Goal: Contribute content: Add original content to the website for others to see

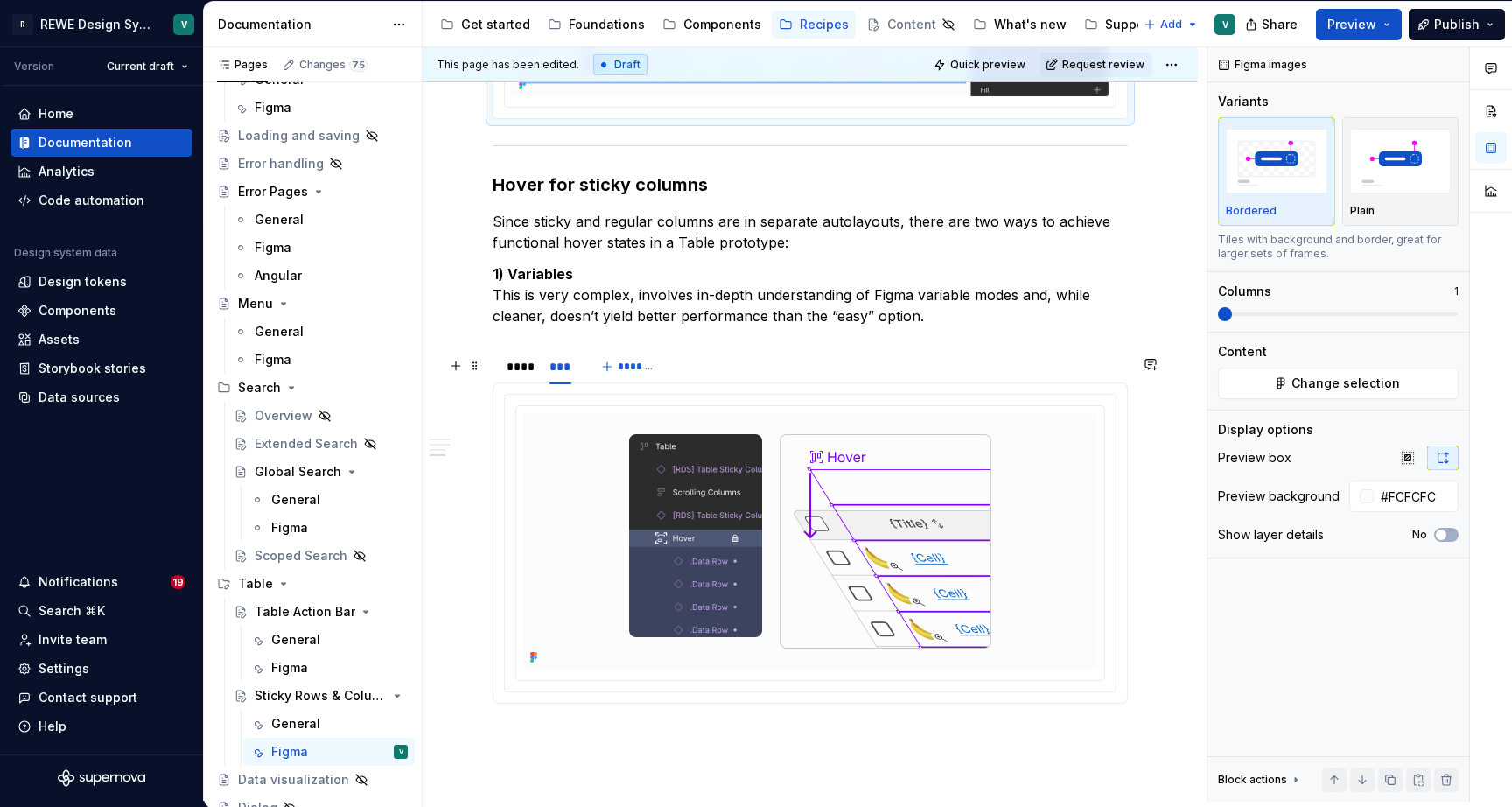
scroll to position [1540, 0]
click at [316, 719] on div "General" at bounding box center [296, 723] width 49 height 17
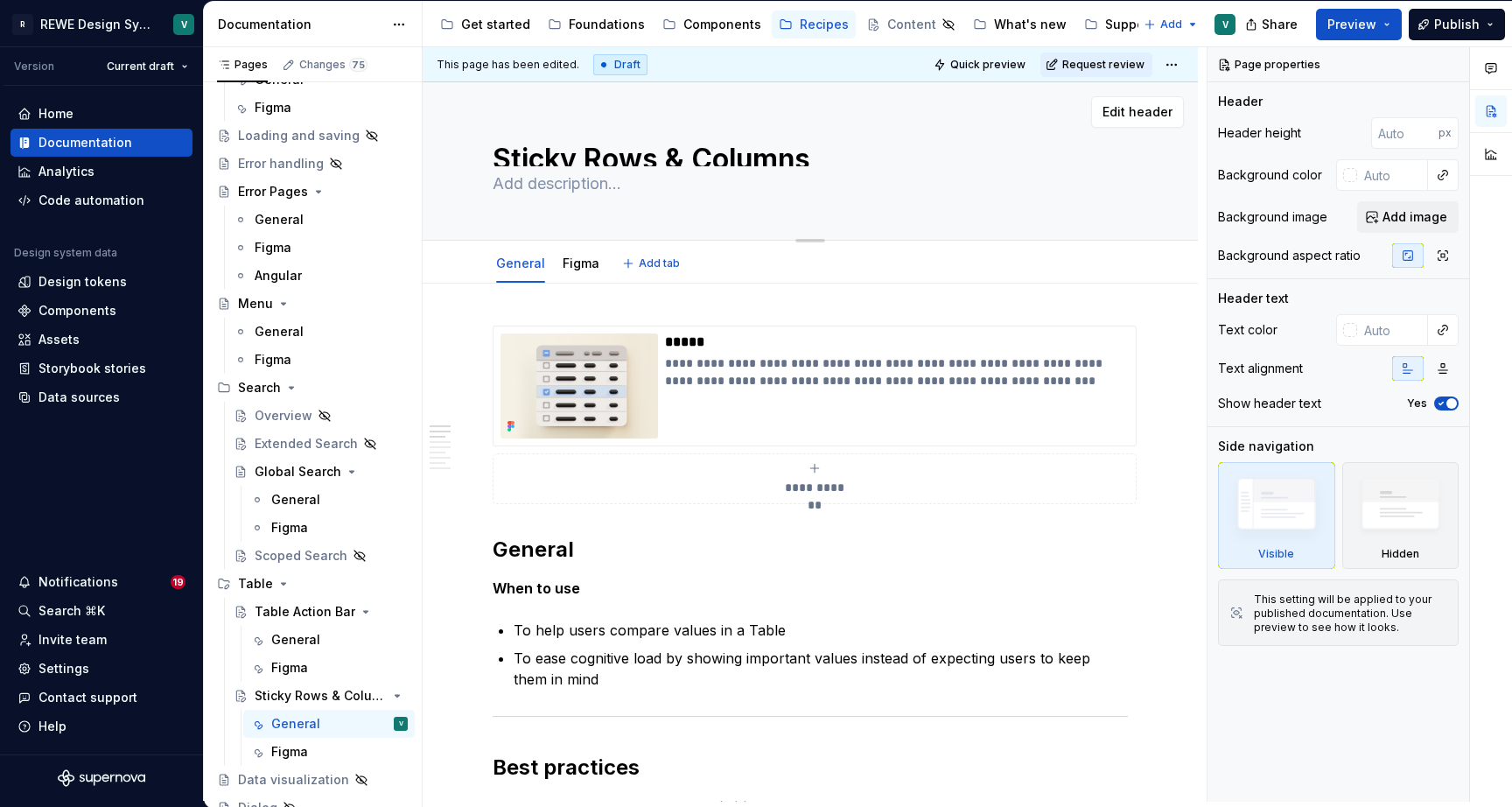
click at [554, 189] on textarea at bounding box center [806, 184] width 635 height 28
type textarea "*"
type textarea "H"
type textarea "*"
type textarea "He"
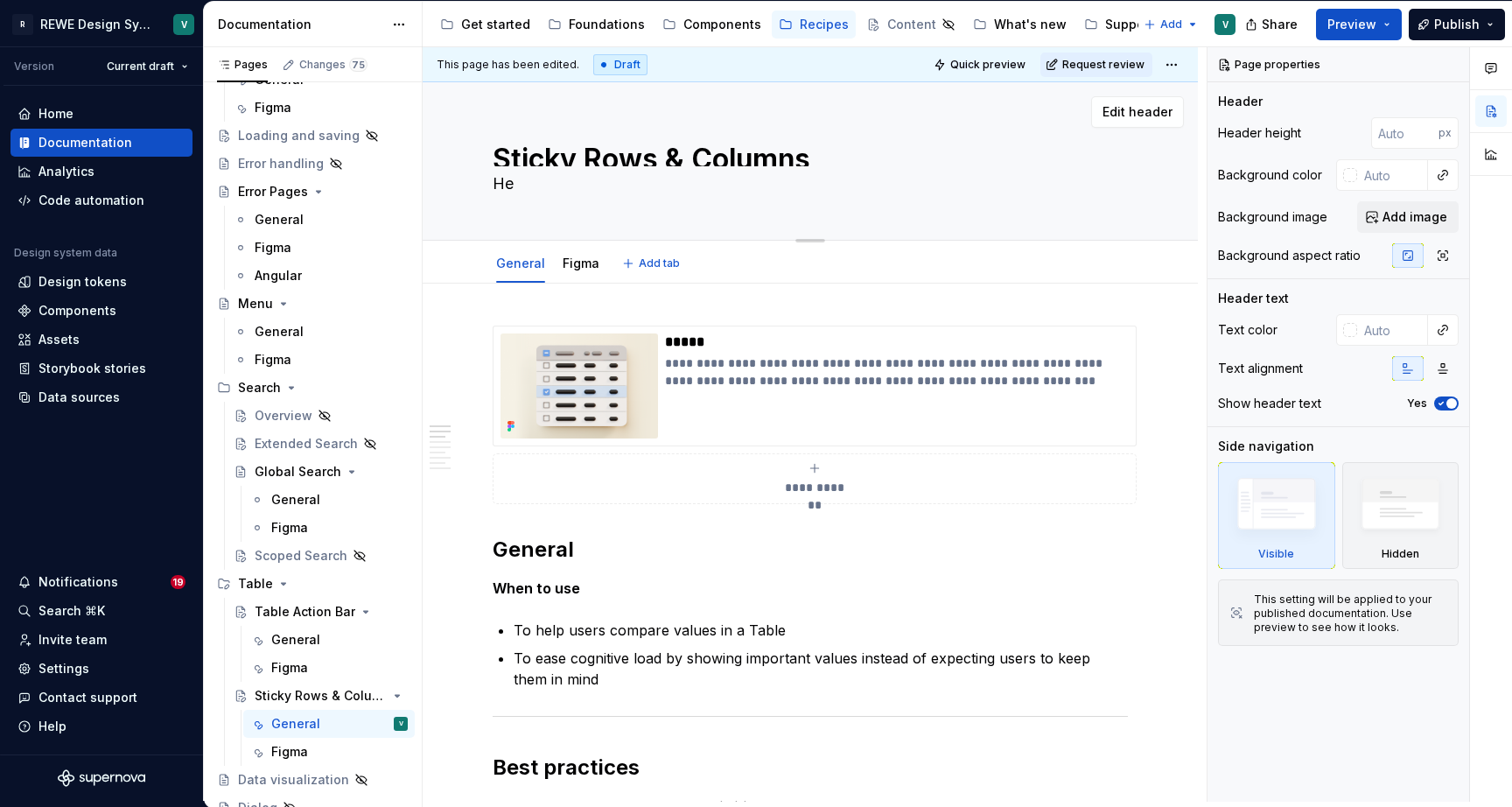
type textarea "*"
type textarea "Hel"
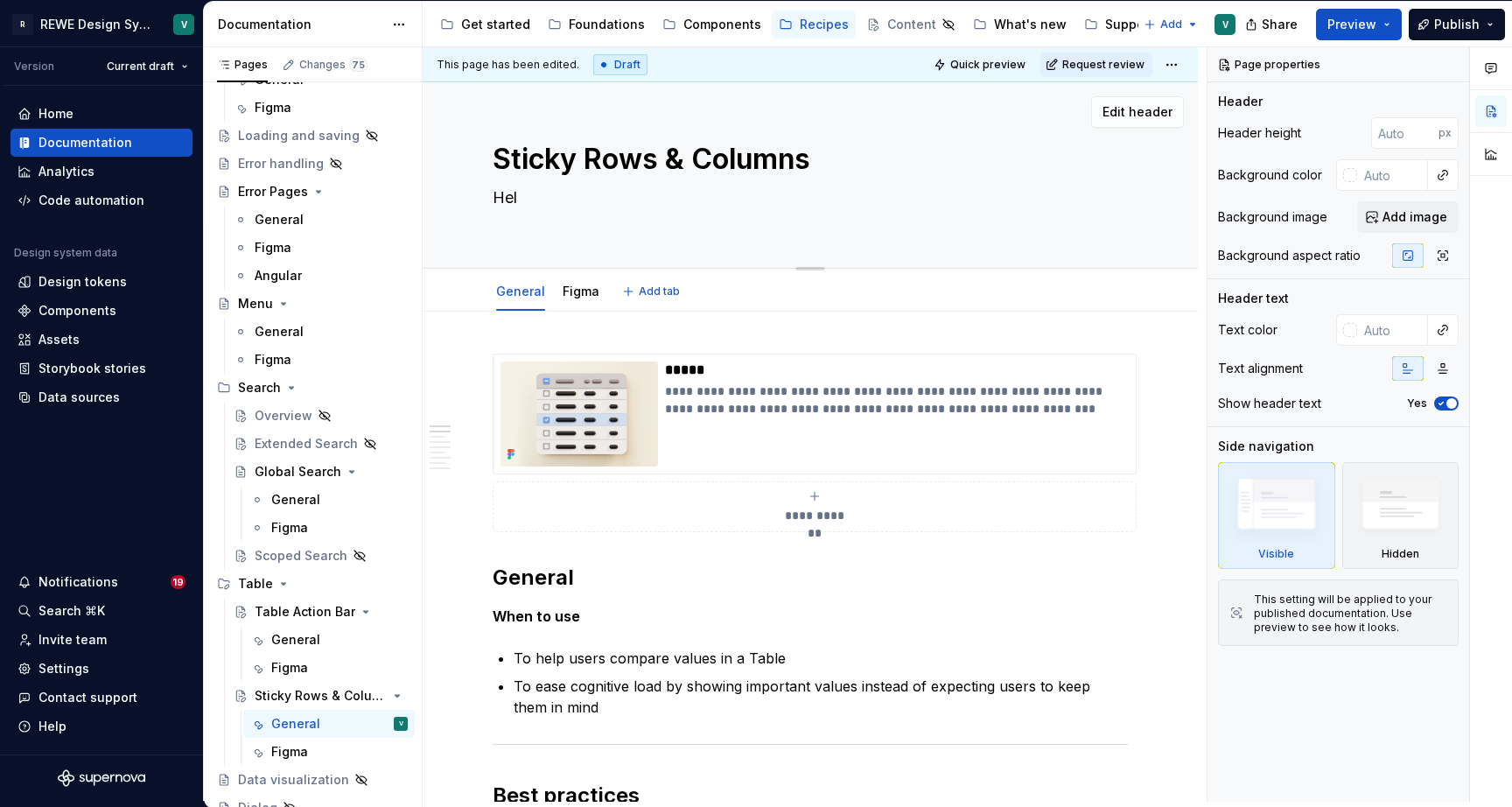
type textarea "*"
type textarea "Help"
type textarea "*"
type textarea "Helps"
type textarea "*"
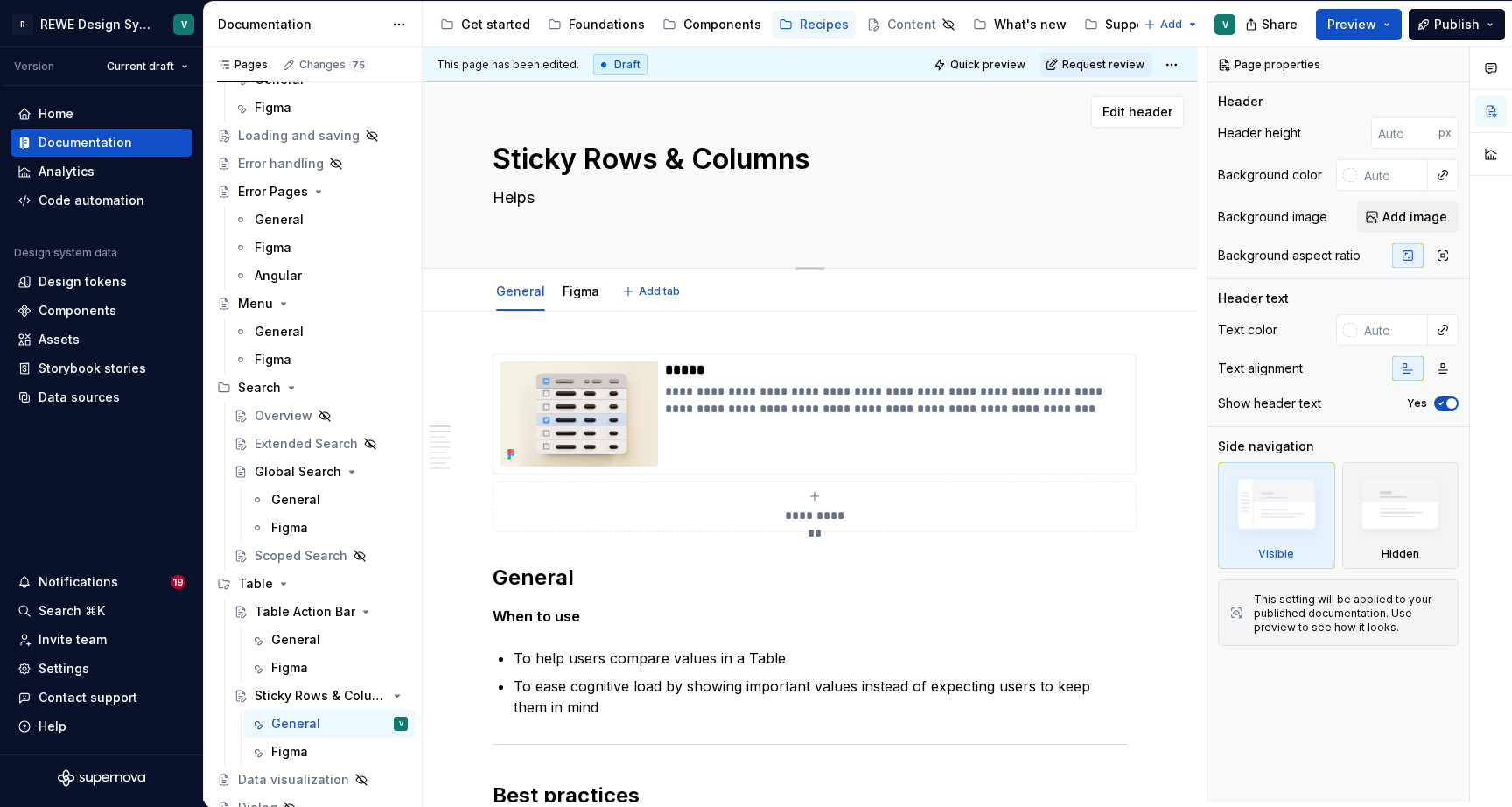
type textarea "Helps"
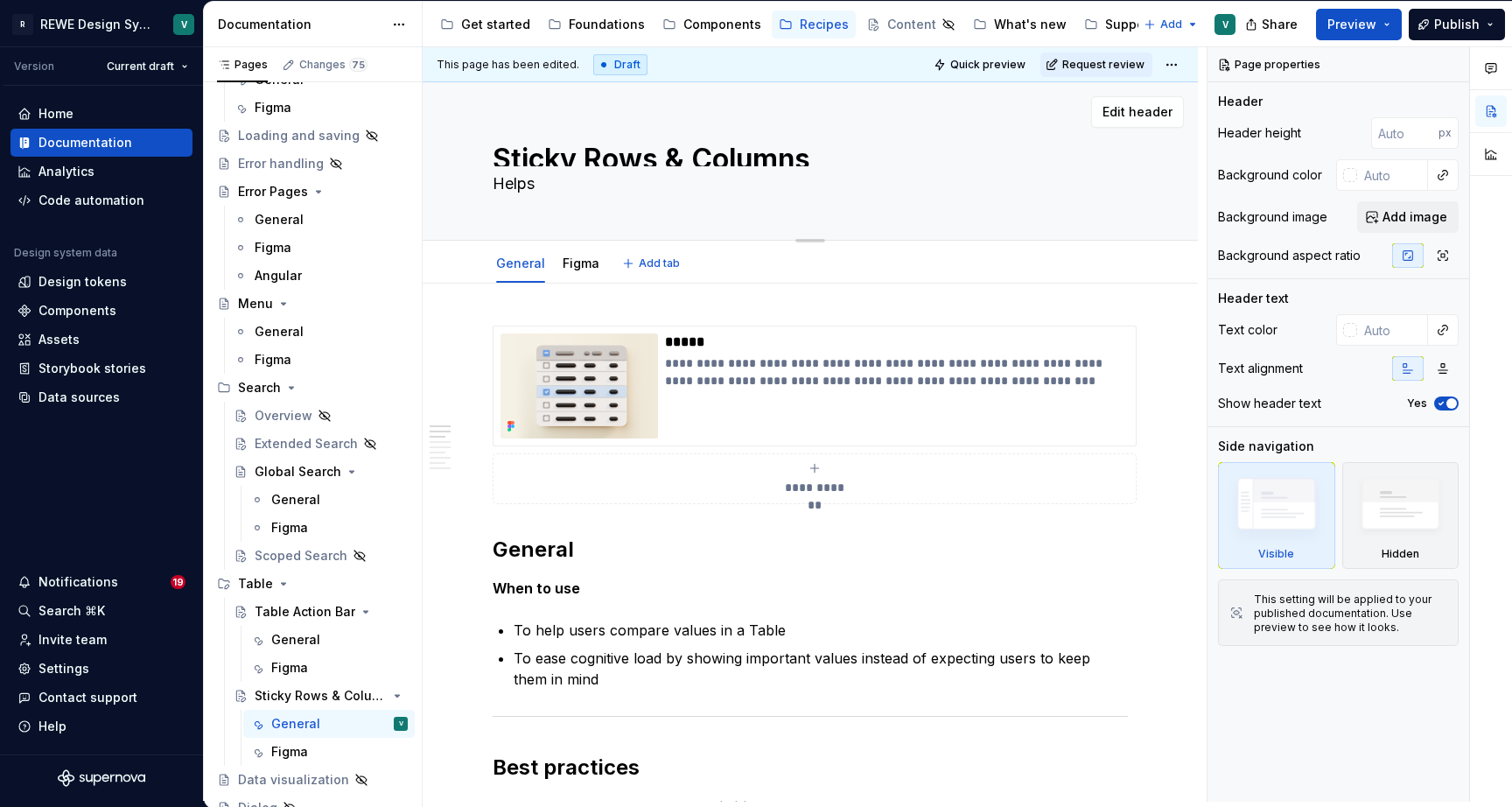
type textarea "*"
type textarea "Helps u"
type textarea "*"
type textarea "Helps us"
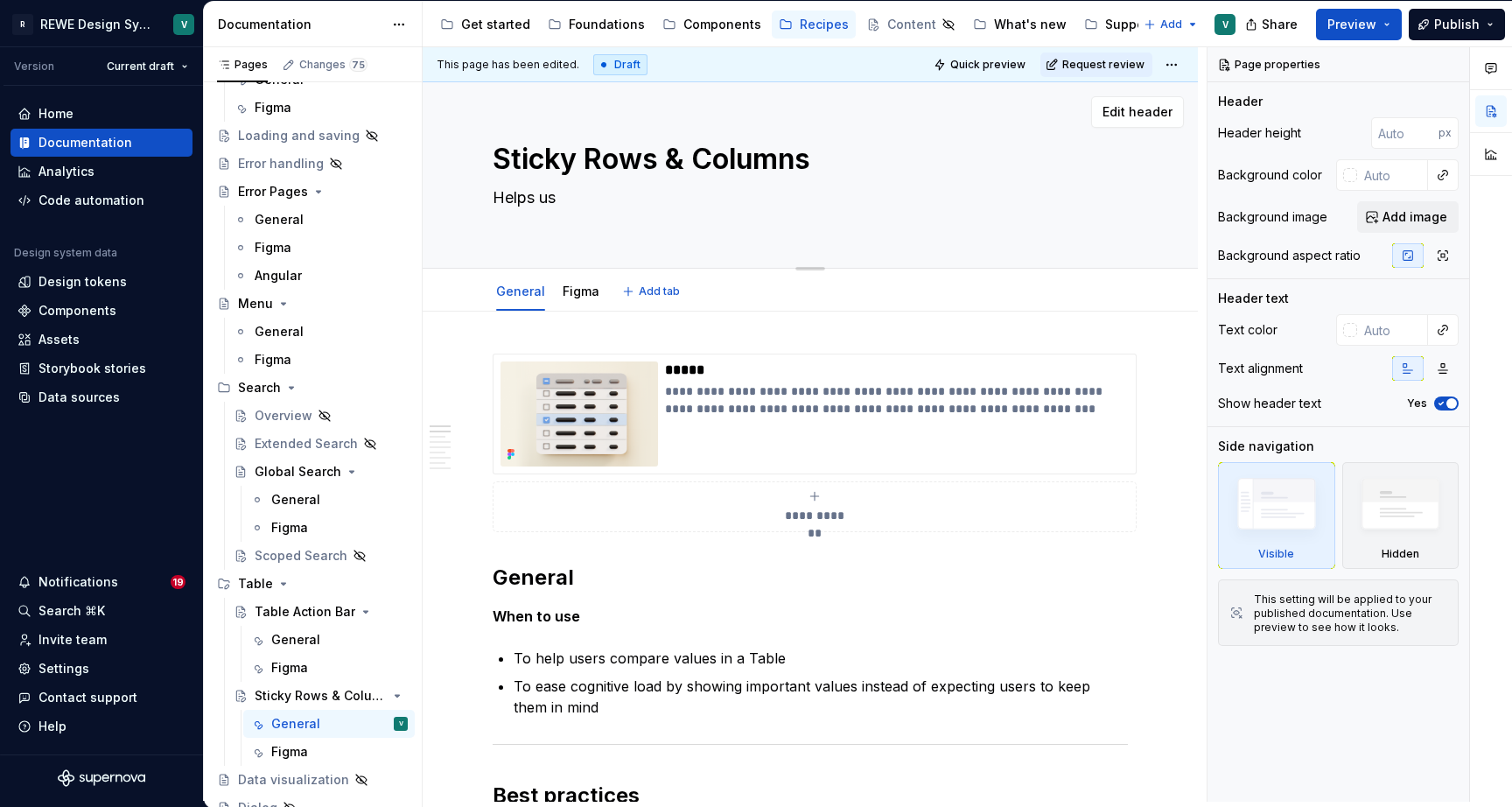
type textarea "*"
type textarea "Helps use"
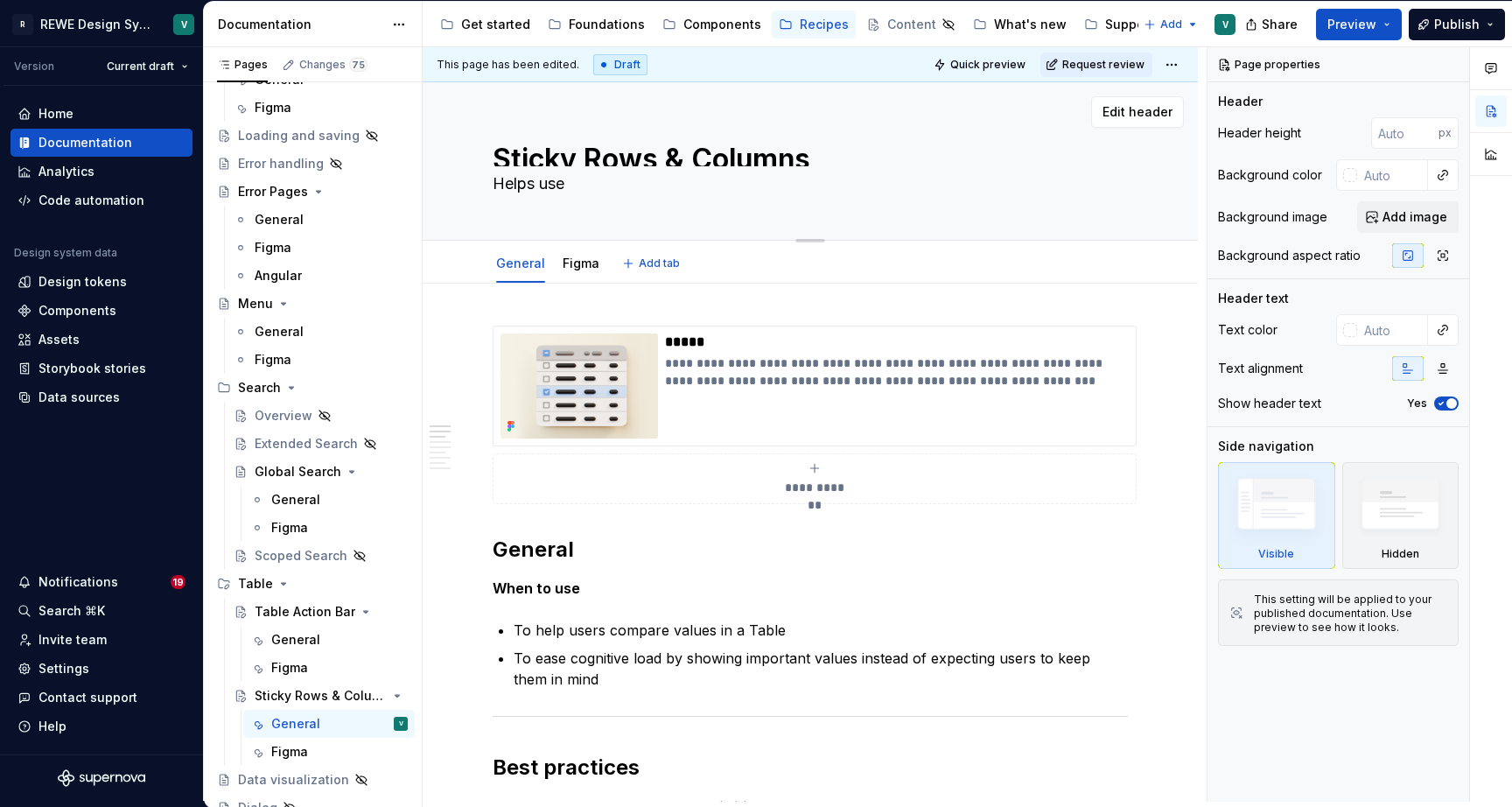
type textarea "*"
type textarea "Helps user"
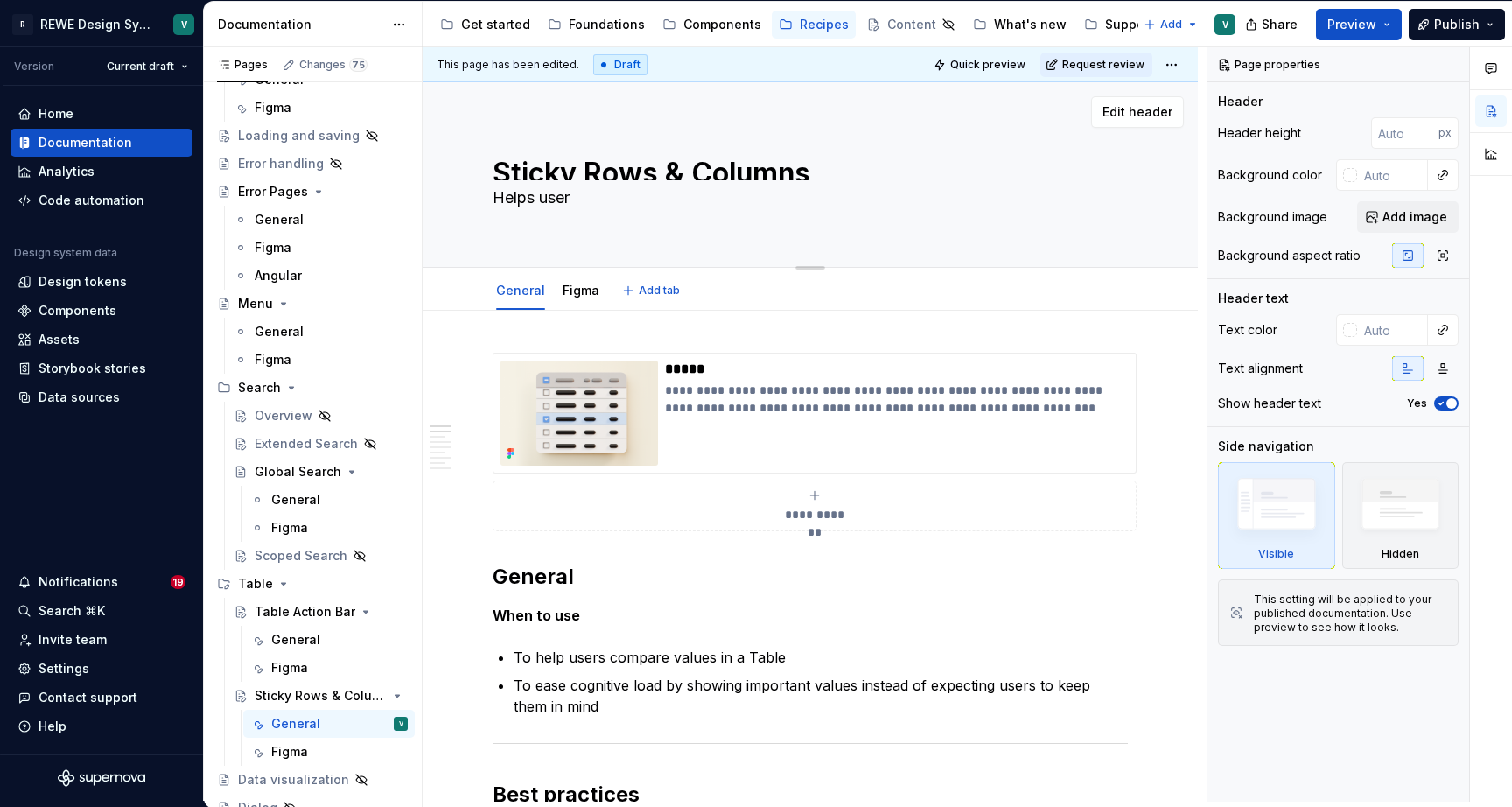
type textarea "*"
type textarea "Helps users"
type textarea "*"
type textarea "Helps users"
type textarea "*"
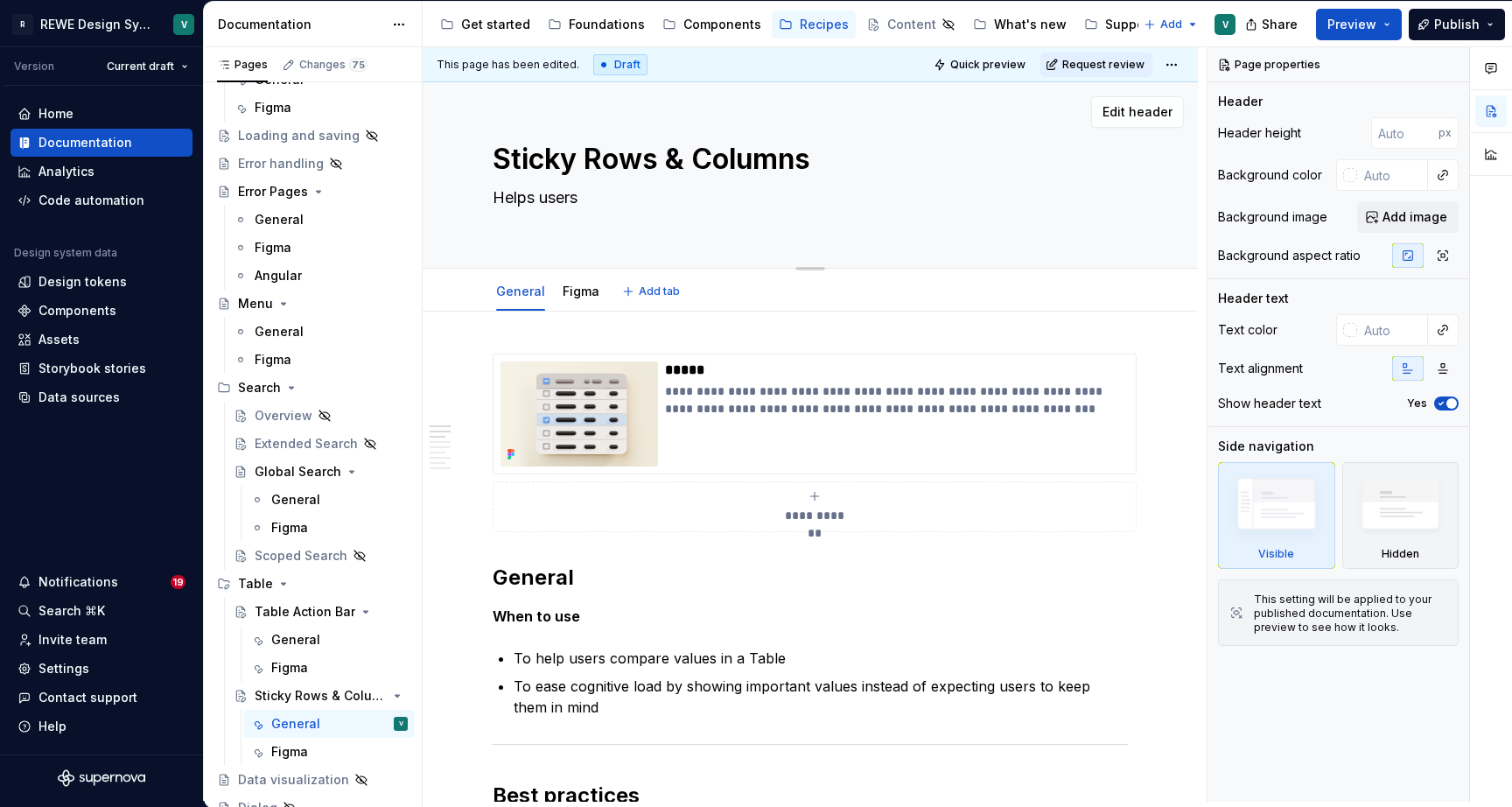
type textarea "Helps users c"
type textarea "*"
type textarea "Helps users co"
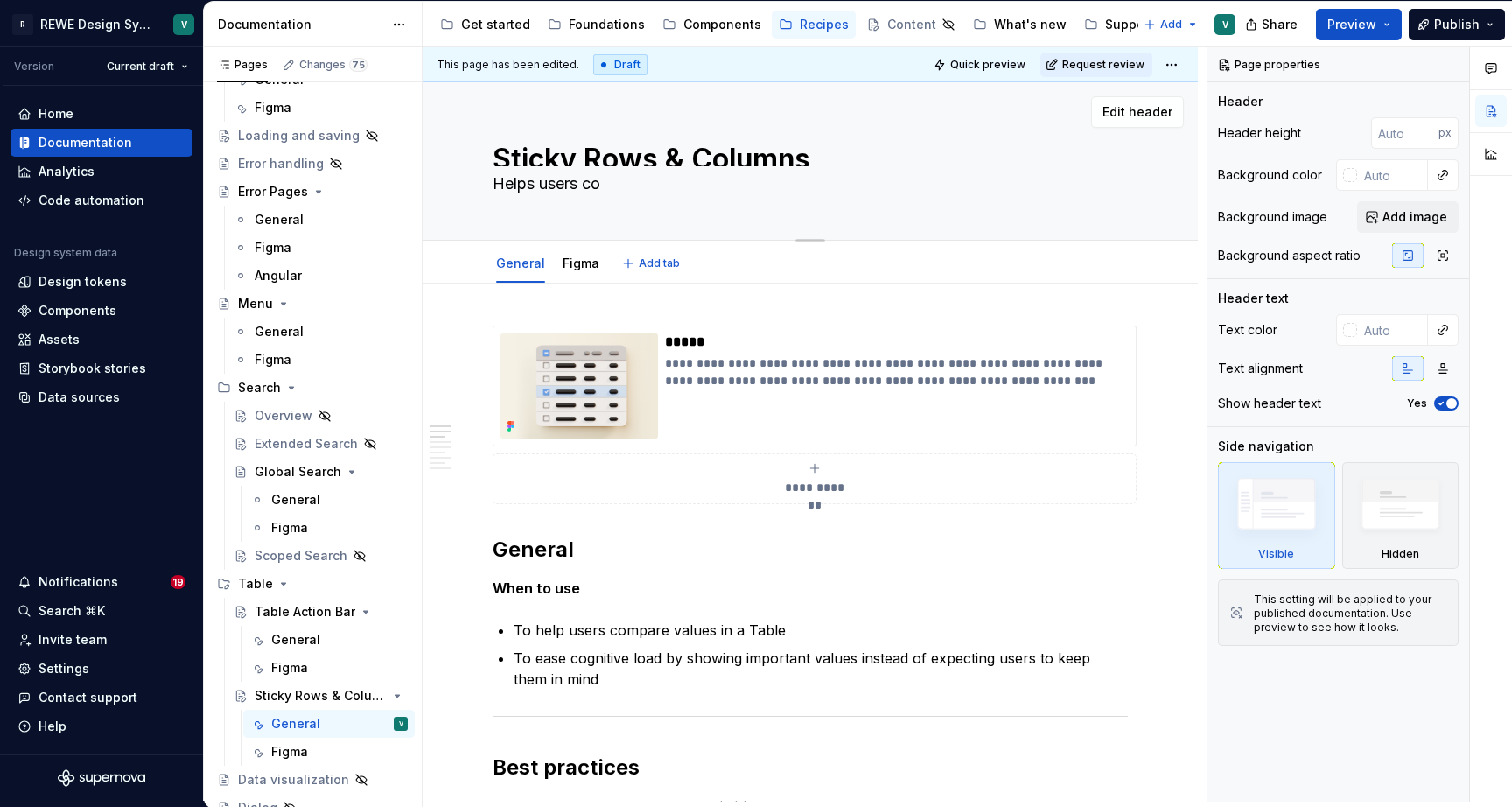
type textarea "*"
type textarea "Helps users com"
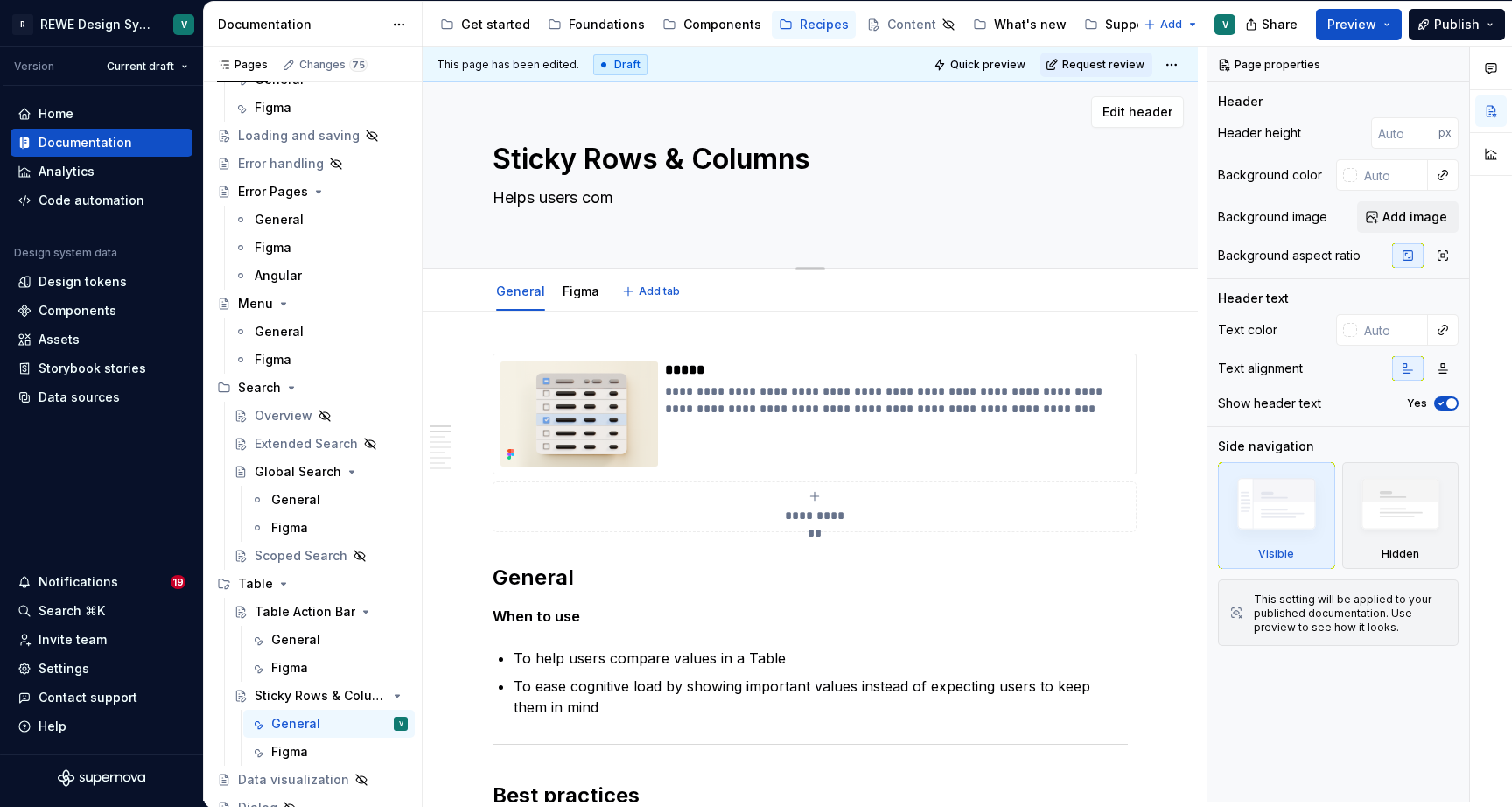
type textarea "*"
type textarea "Helps users comp"
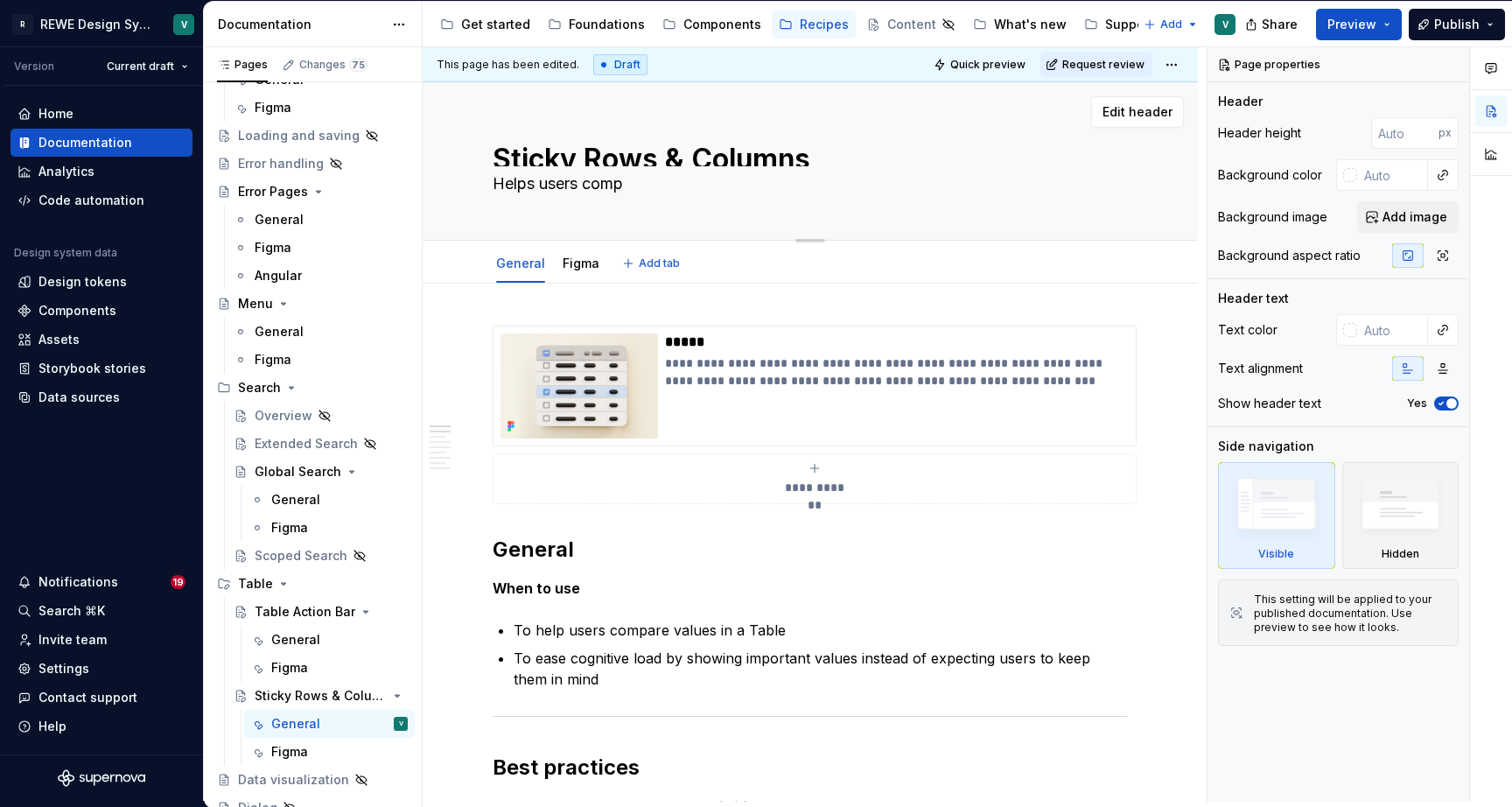
type textarea "*"
type textarea "Helps users compa"
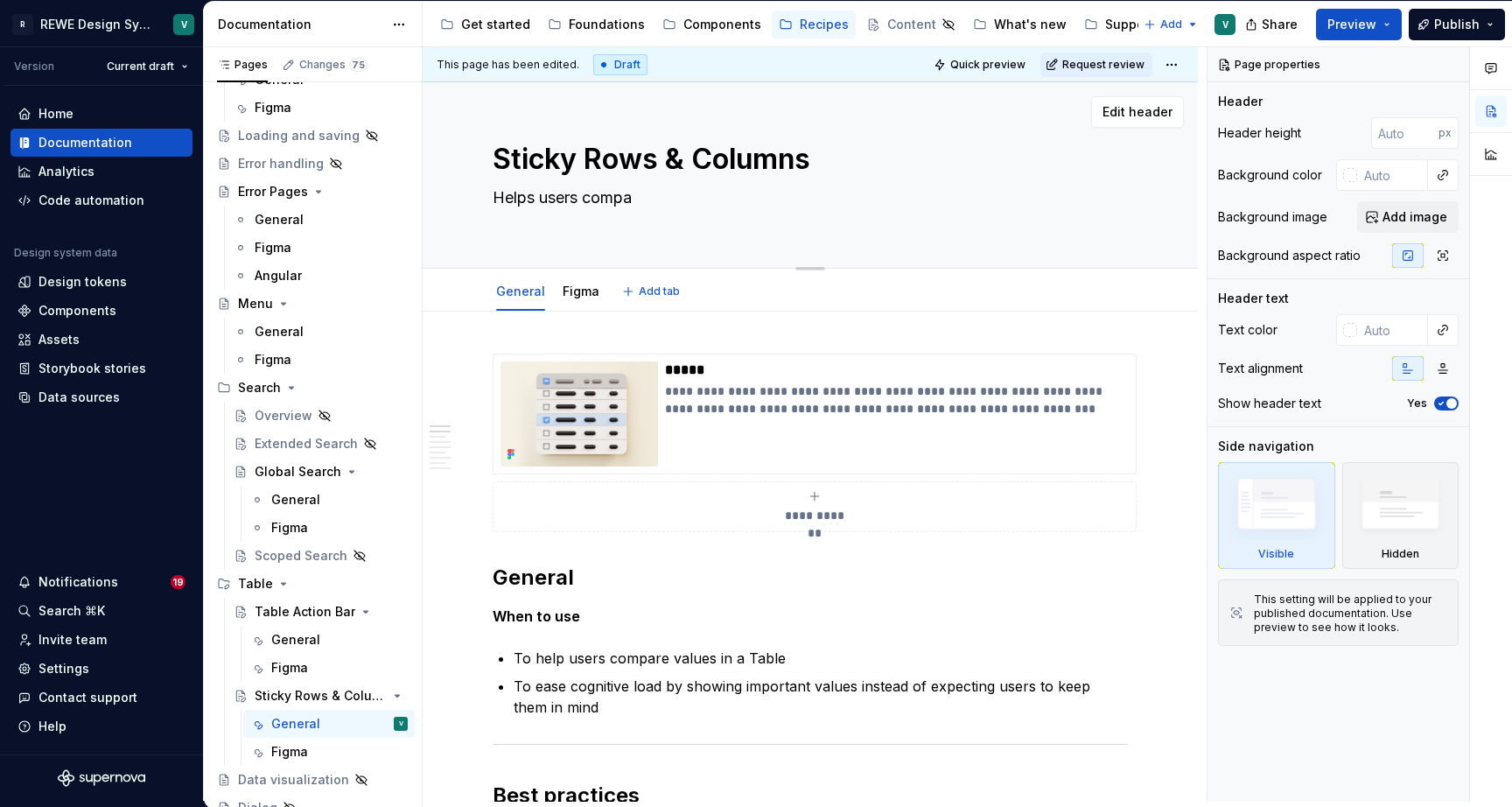
type textarea "*"
type textarea "Helps users compar"
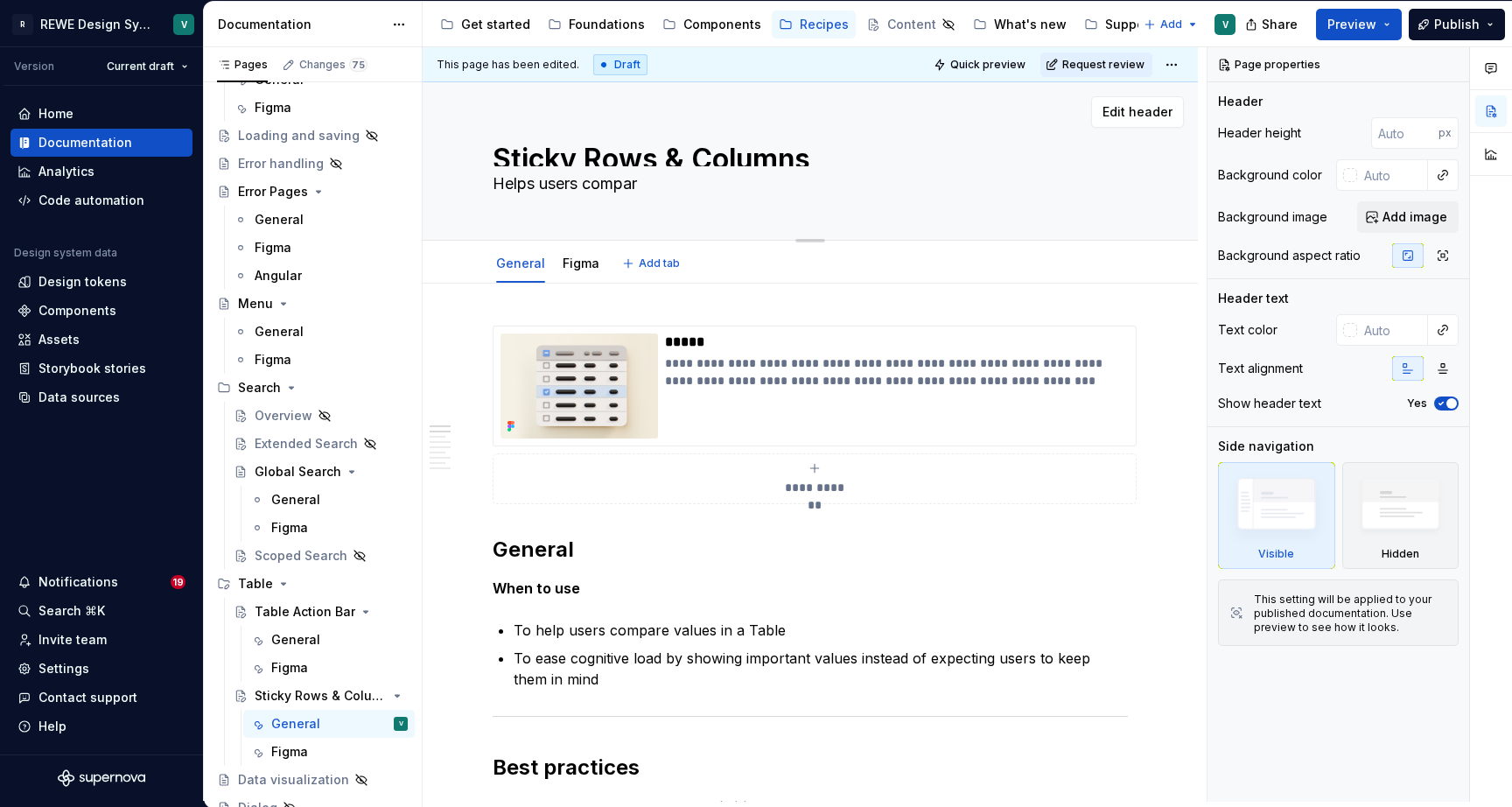
type textarea "*"
type textarea "Helps users compare"
type textarea "*"
type textarea "Helps users compare"
type textarea "*"
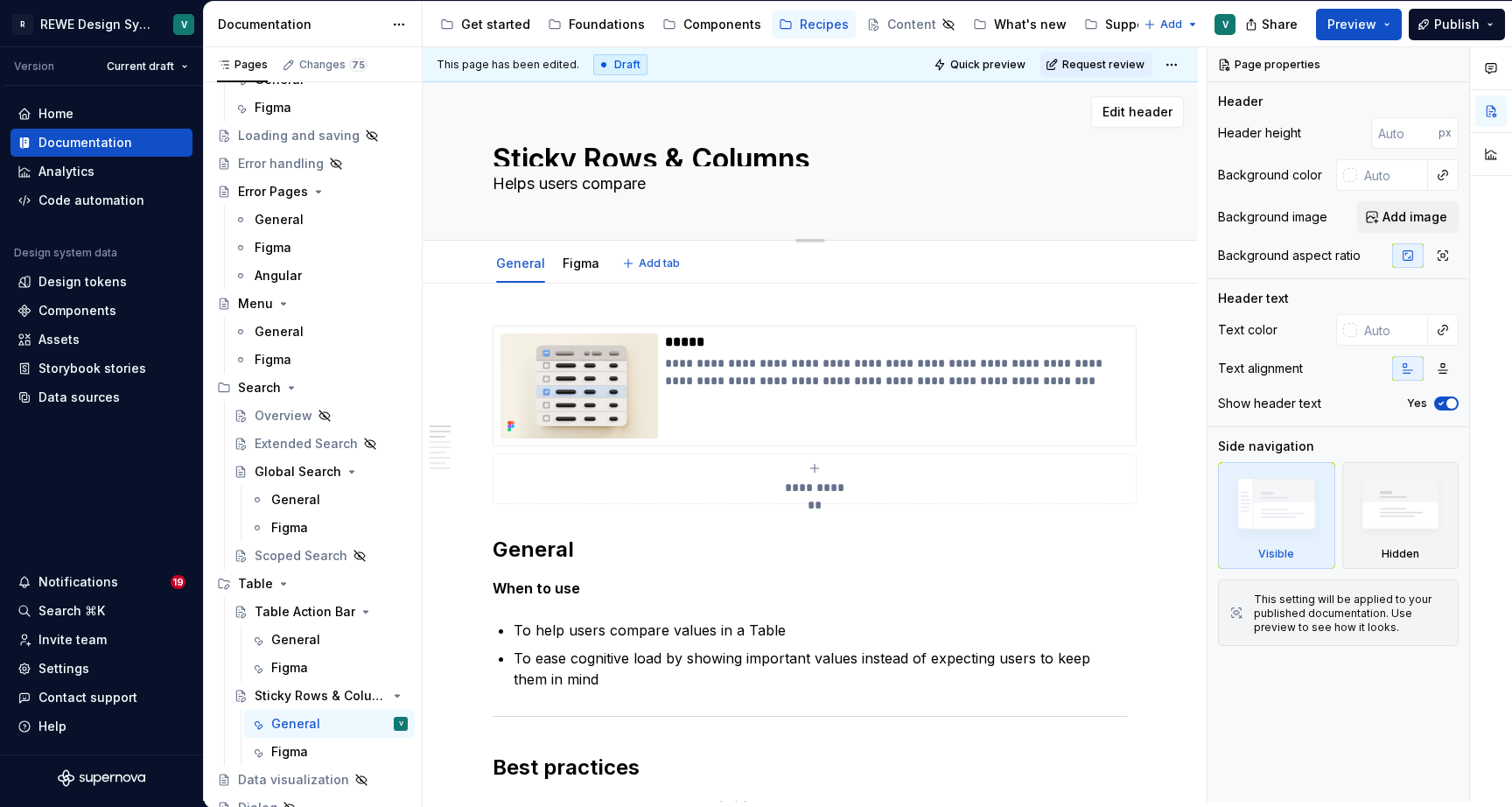
type textarea "Helps users compare v"
type textarea "*"
type textarea "Helps users compare va"
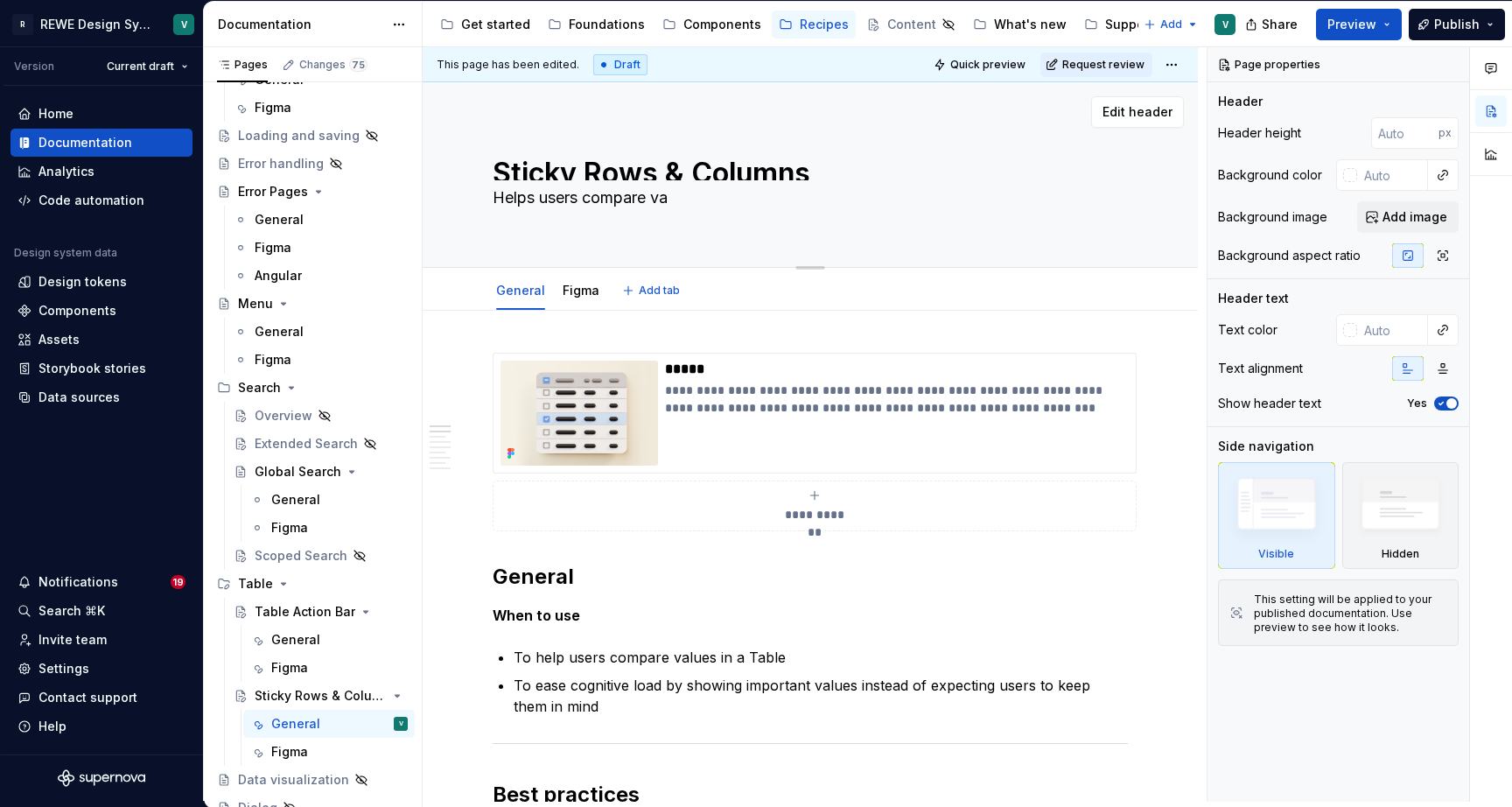
type textarea "*"
type textarea "Helps users compare val"
type textarea "*"
type textarea "Helps users compare valu"
type textarea "*"
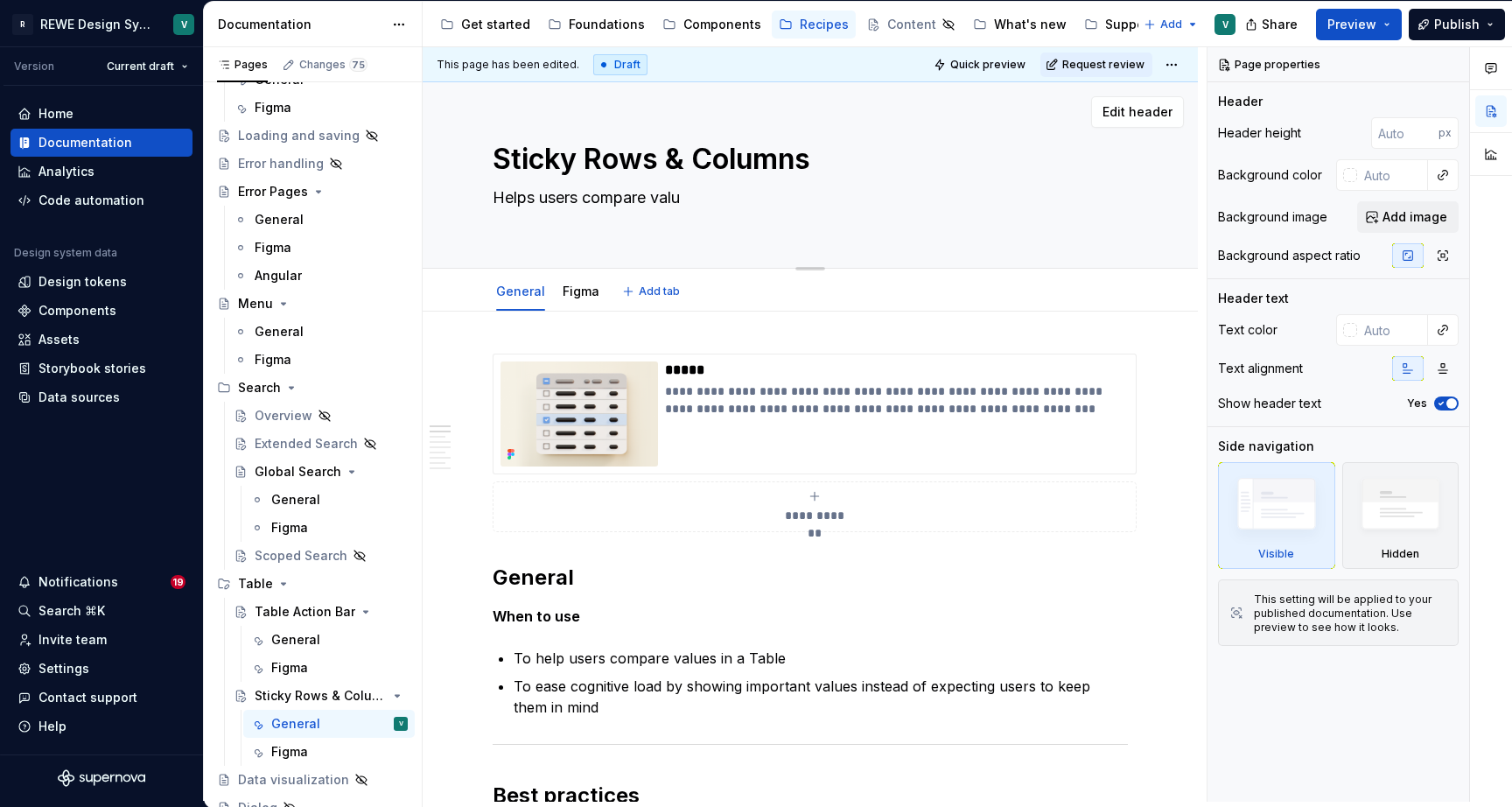
type textarea "Helps users compare value"
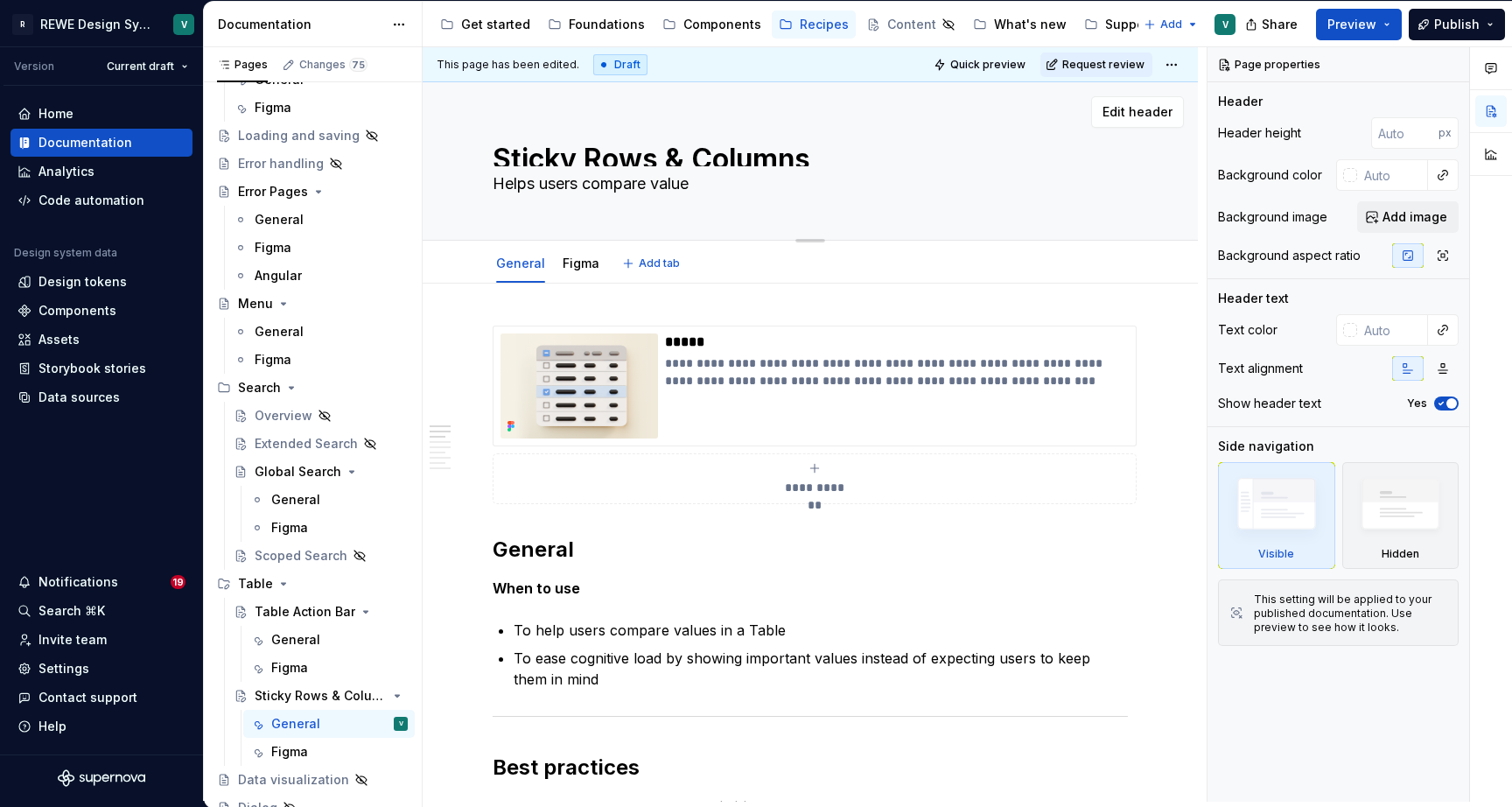
type textarea "*"
type textarea "Helps users compare values"
type textarea "*"
type textarea "Helps users compare values"
type textarea "*"
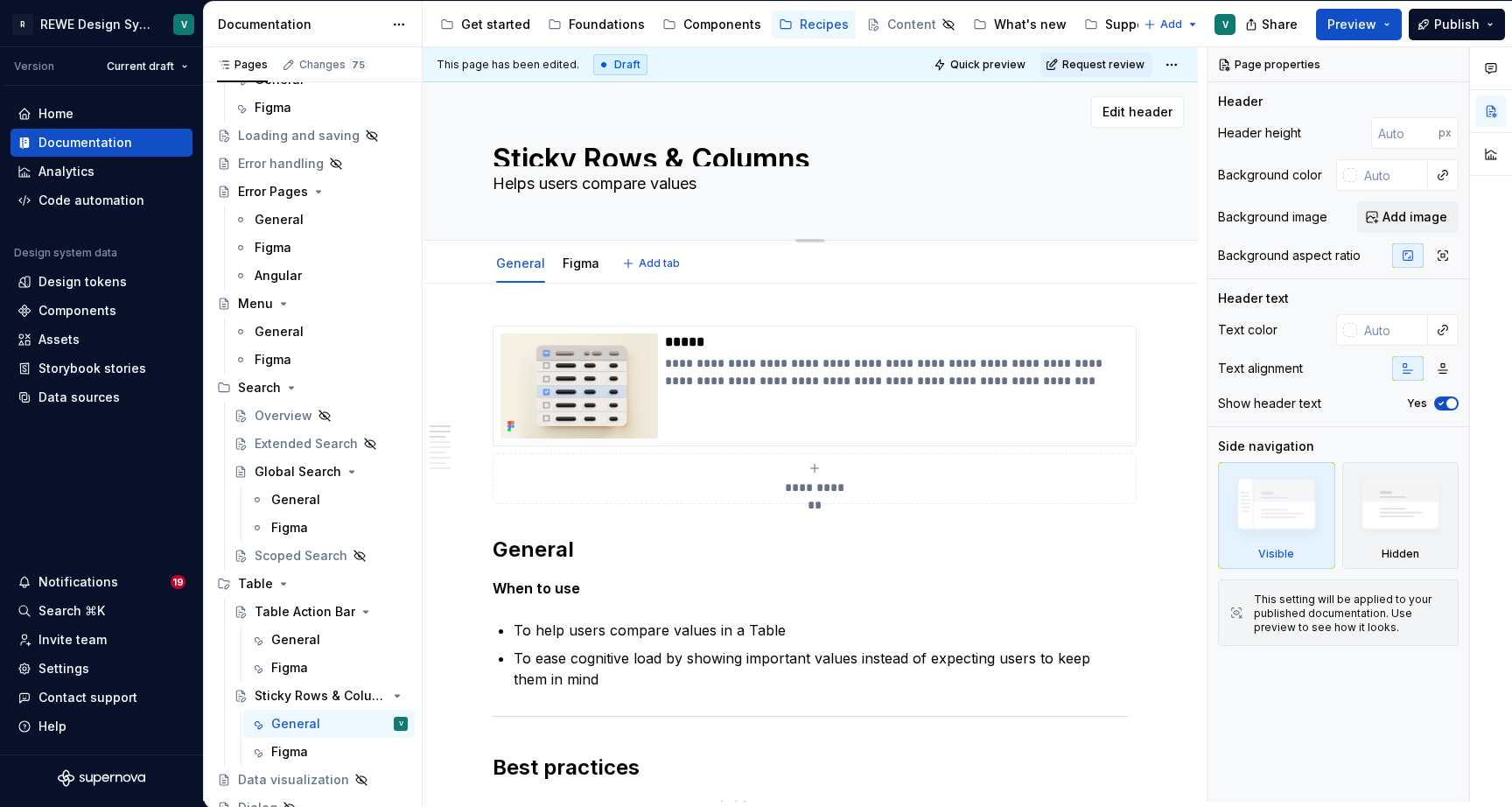
type textarea "Helps users compare values i"
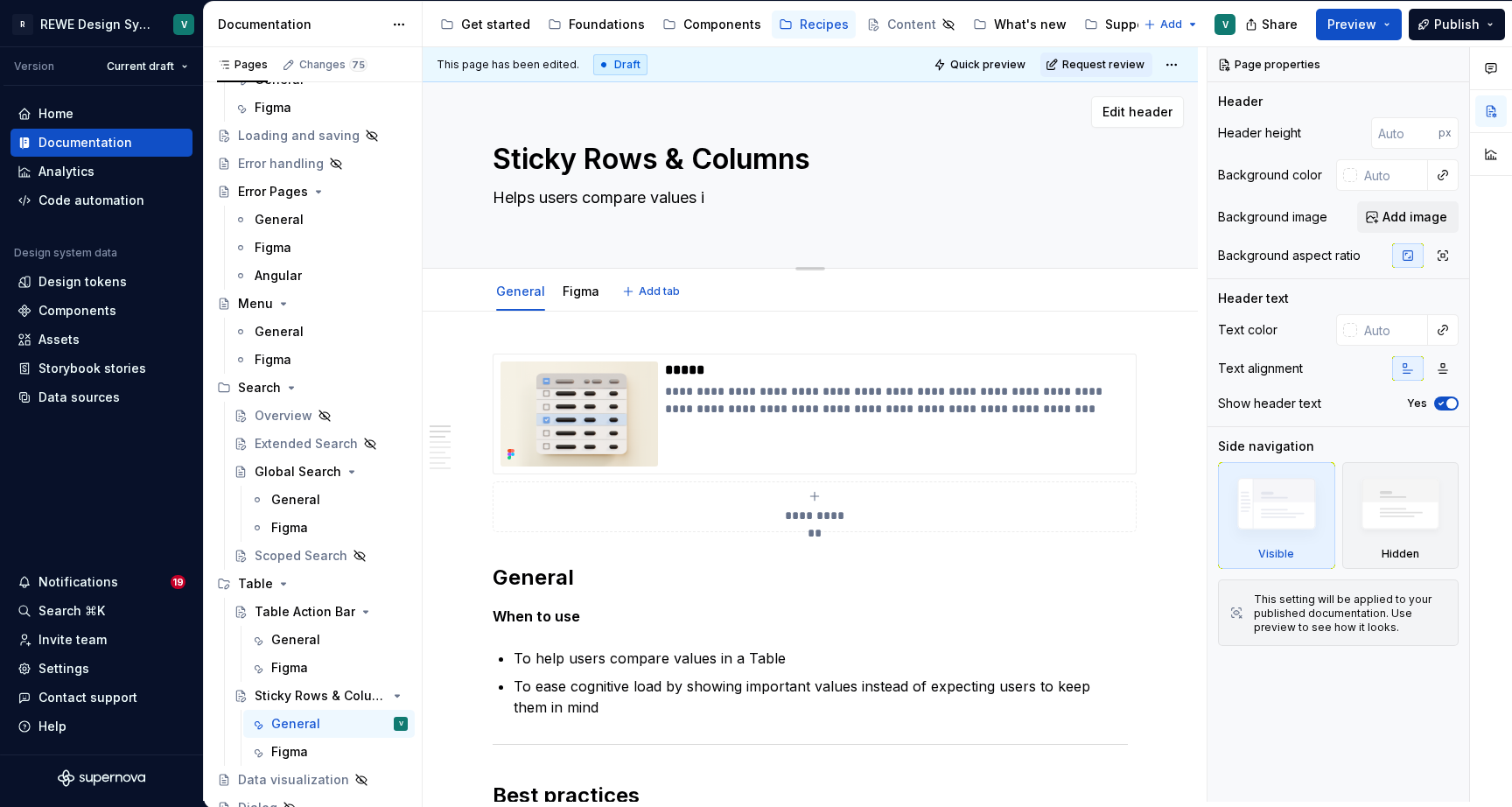
type textarea "*"
type textarea "Helps users compare values in"
type textarea "*"
type textarea "Helps users compare values in"
type textarea "*"
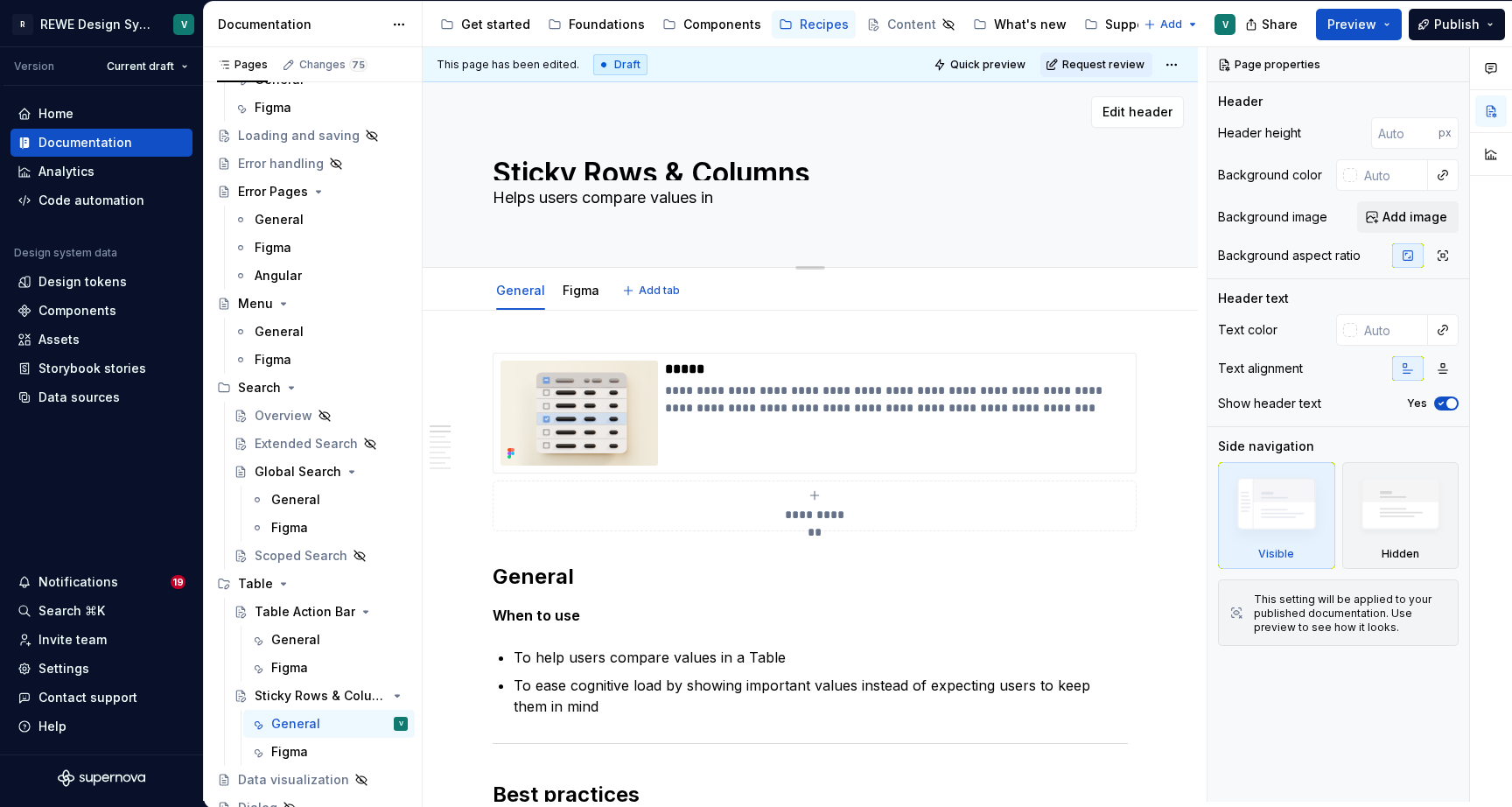
type textarea "Helps users compare values in a"
type textarea "*"
type textarea "Helps users compare values in a"
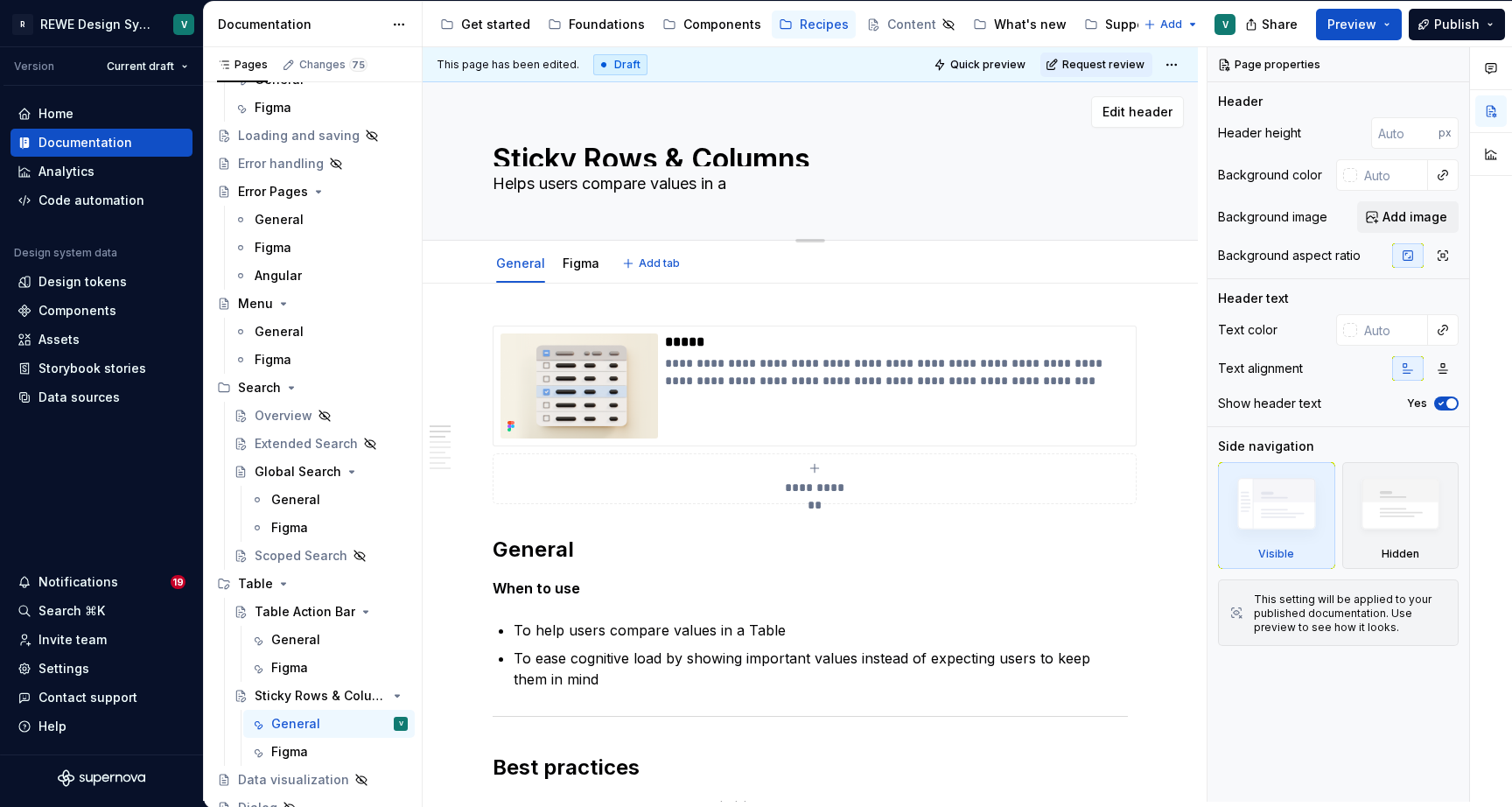
type textarea "*"
type textarea "Helps users compare values in a T"
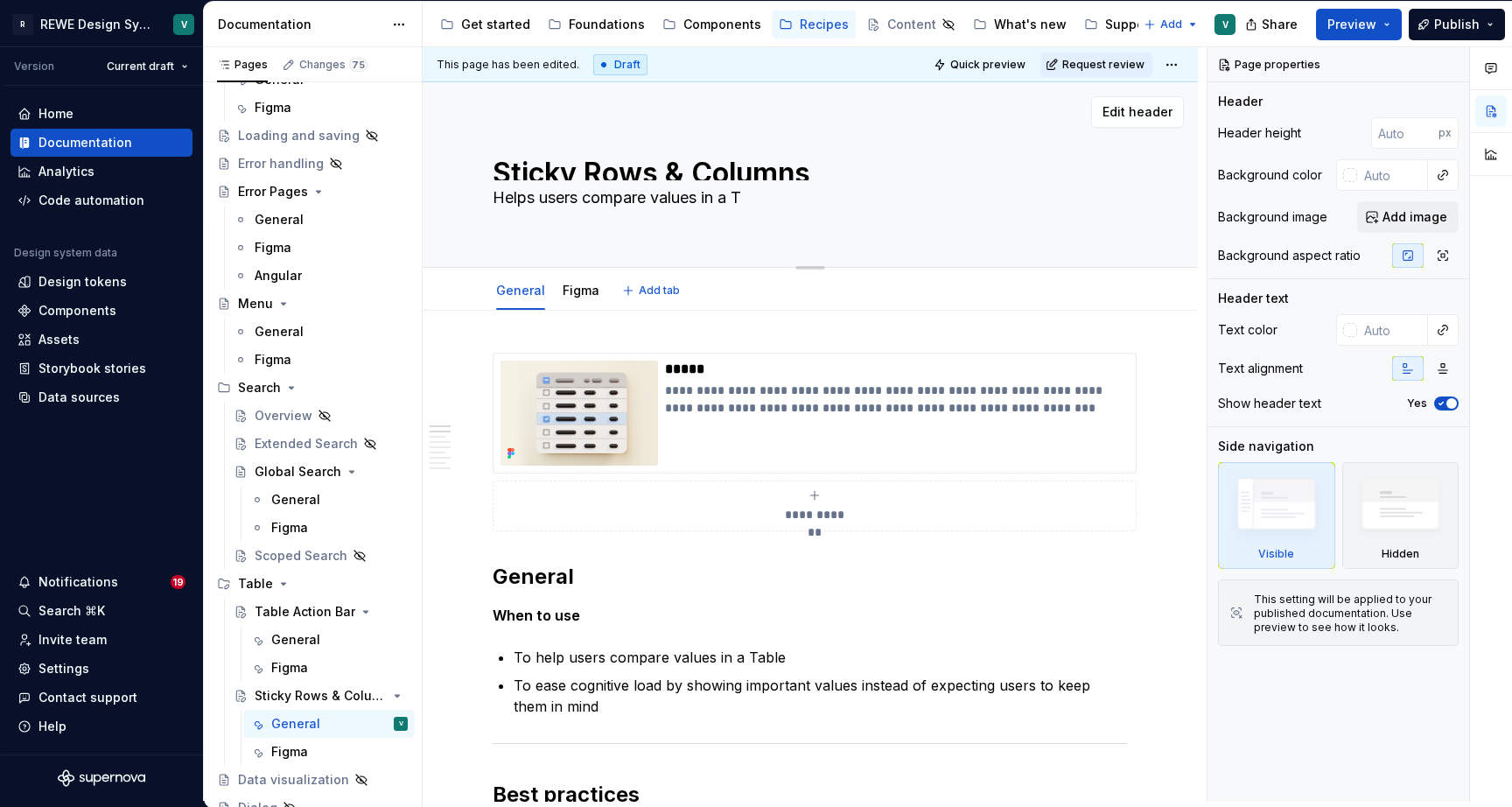
type textarea "*"
type textarea "Helps users compare values in a Ta"
type textarea "*"
type textarea "Helps users compare values in a Tab"
type textarea "*"
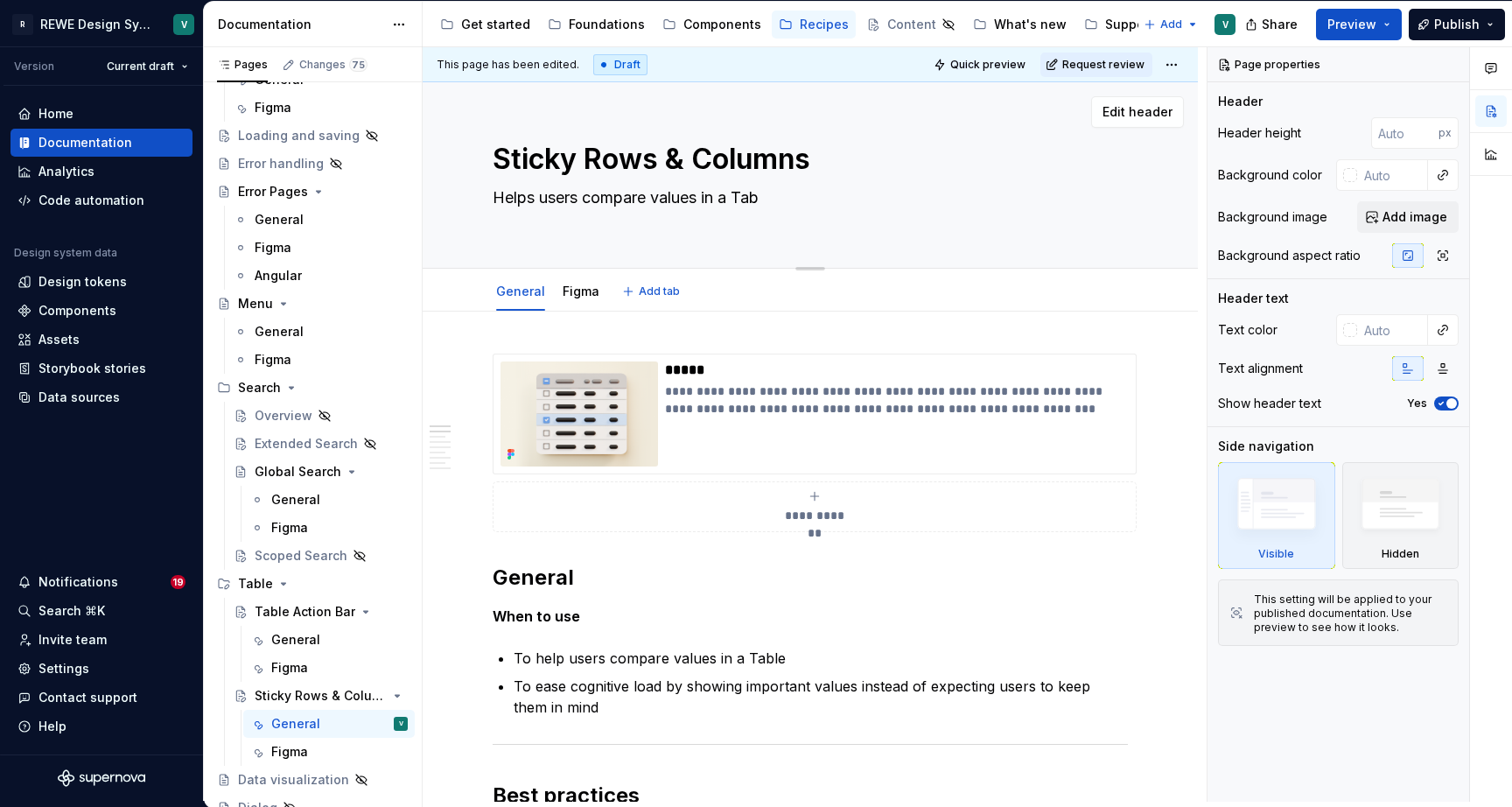
type textarea "Helps users compare values in a Tabl"
type textarea "*"
type textarea "Helps users compare values in a Table"
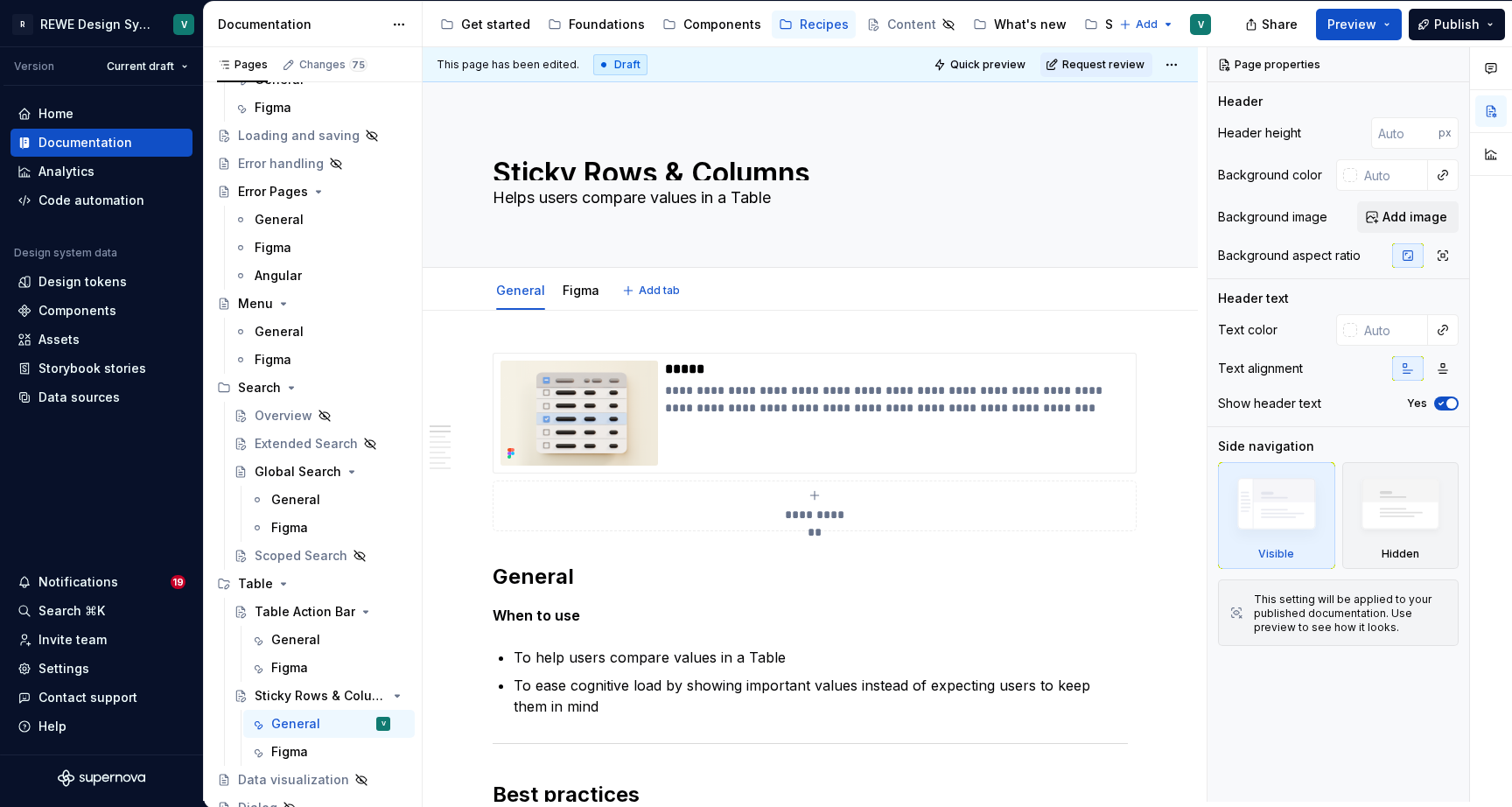
type textarea "*"
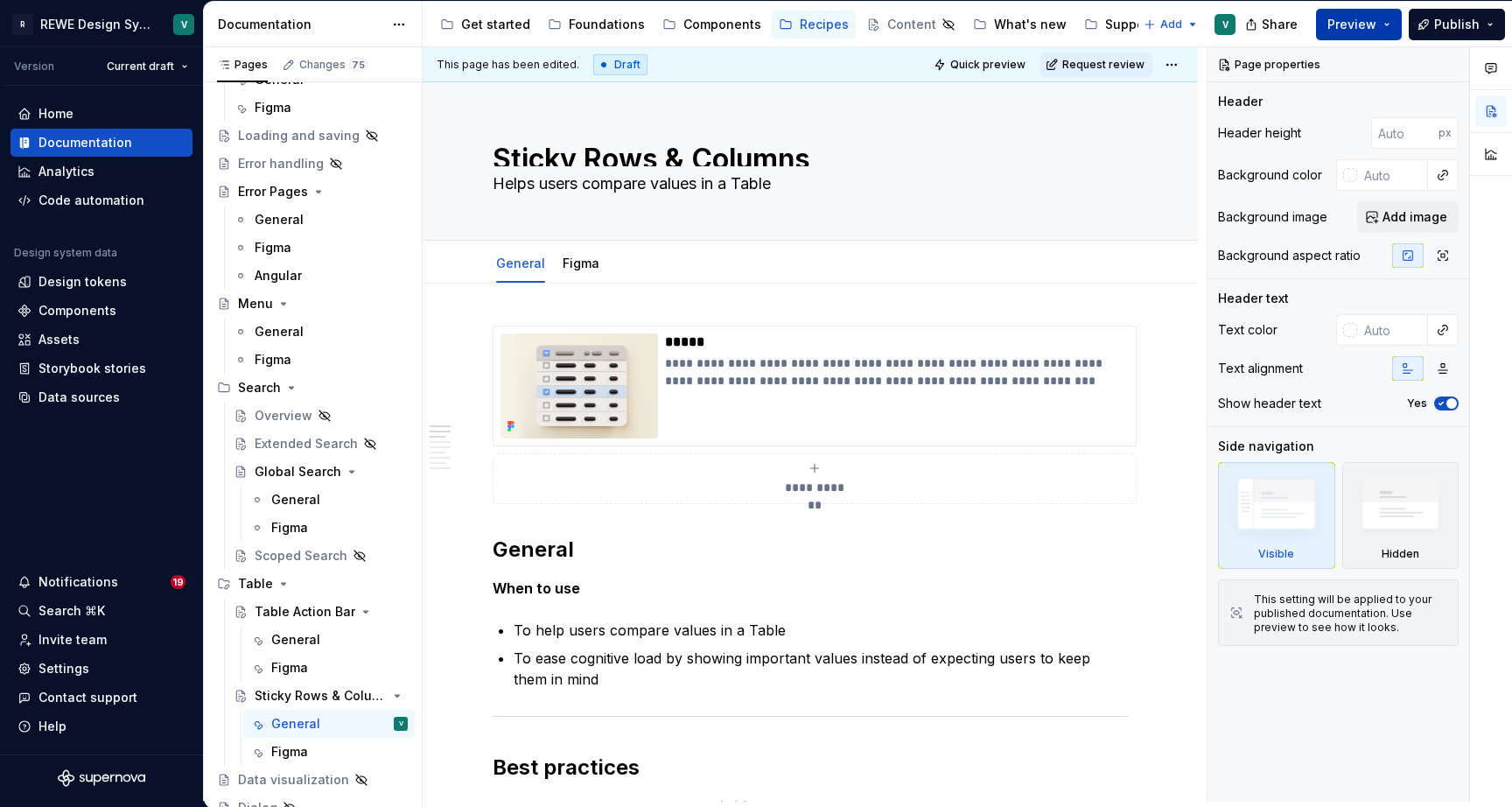
type textarea "Helps users compare values in a Table"
click at [1355, 18] on span "Preview" at bounding box center [1353, 25] width 49 height 17
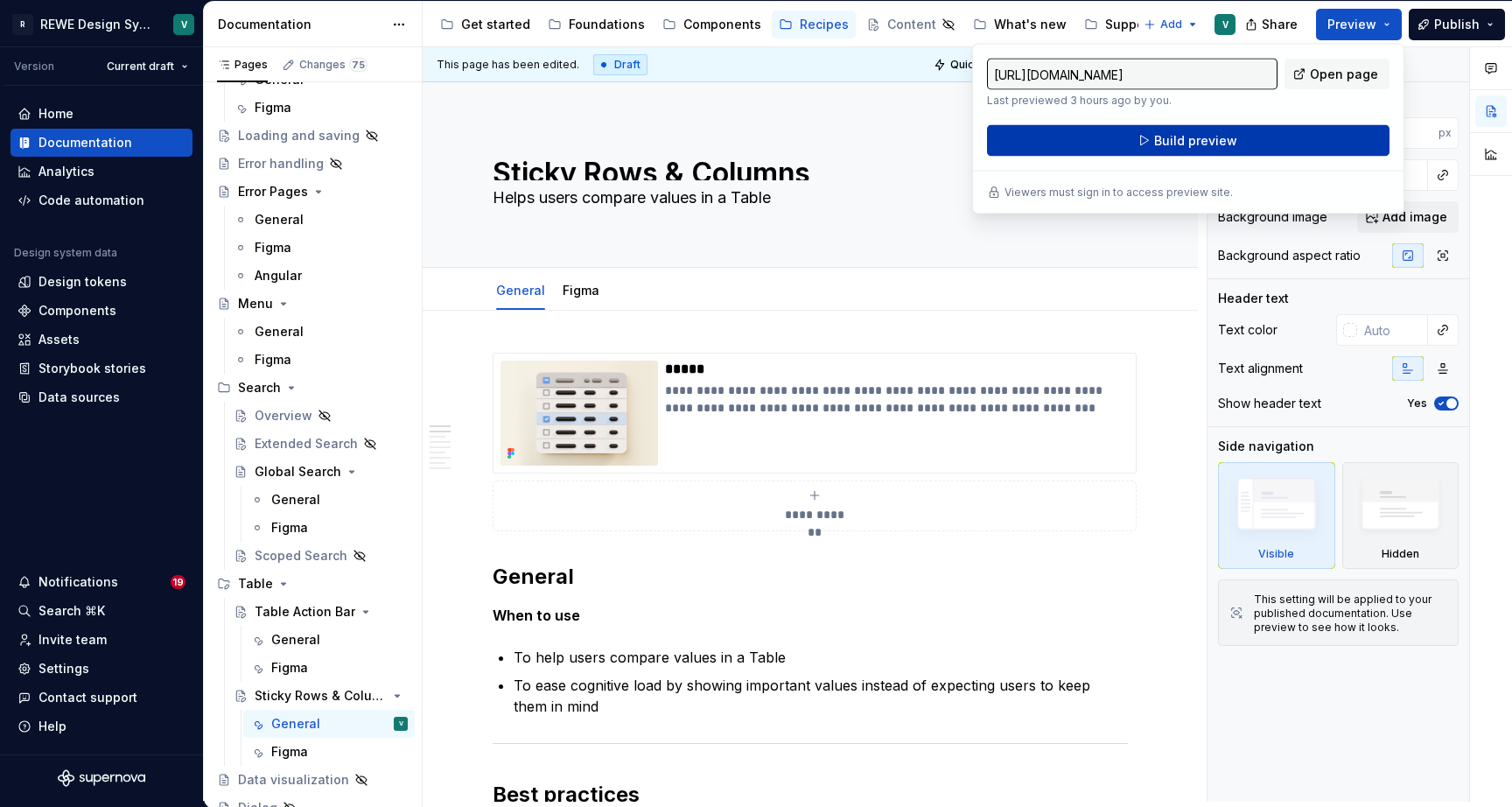
click at [1249, 146] on button "Build preview" at bounding box center [1188, 141] width 402 height 31
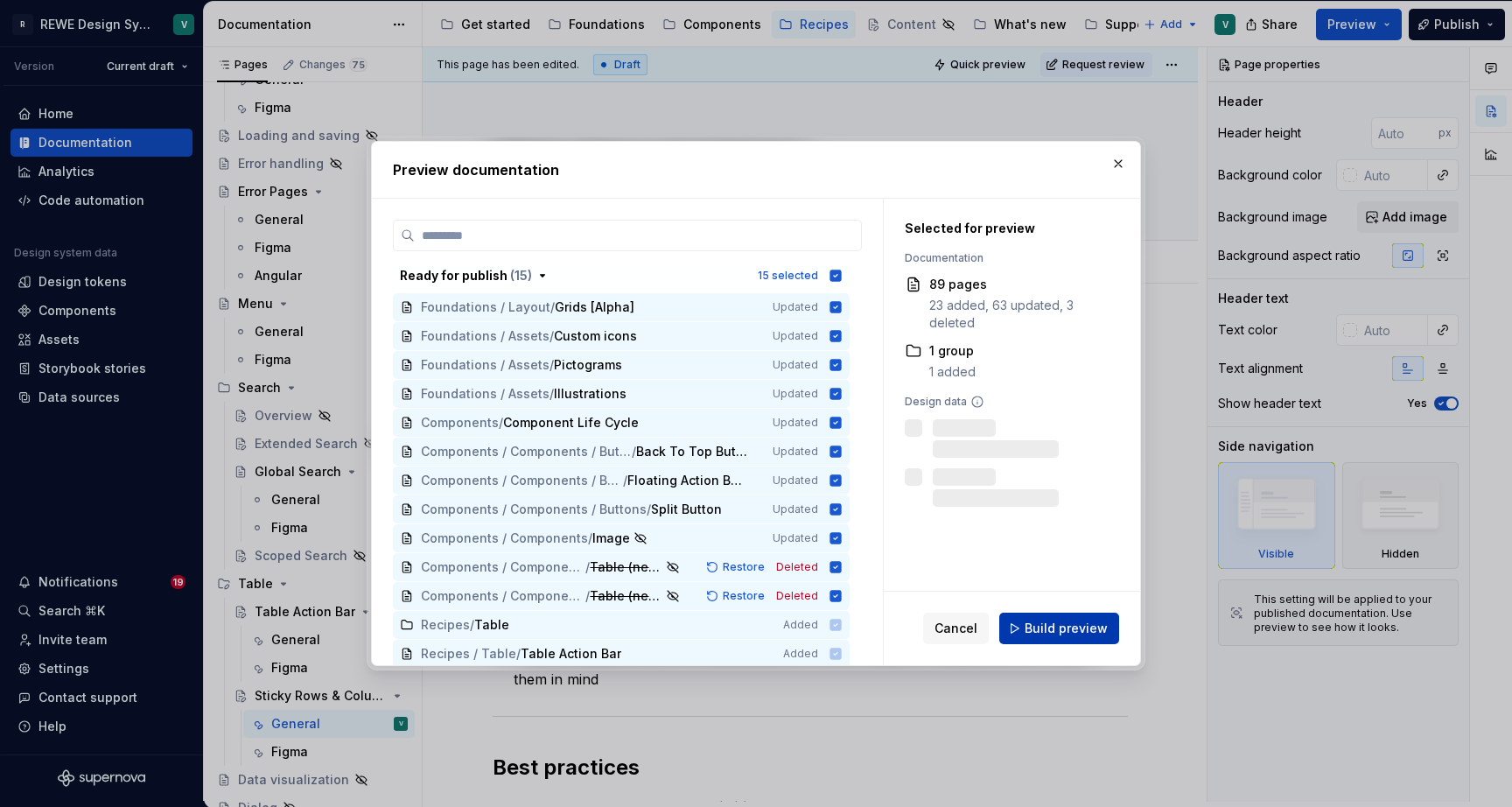
click at [1070, 624] on span "Build preview" at bounding box center [1067, 629] width 84 height 17
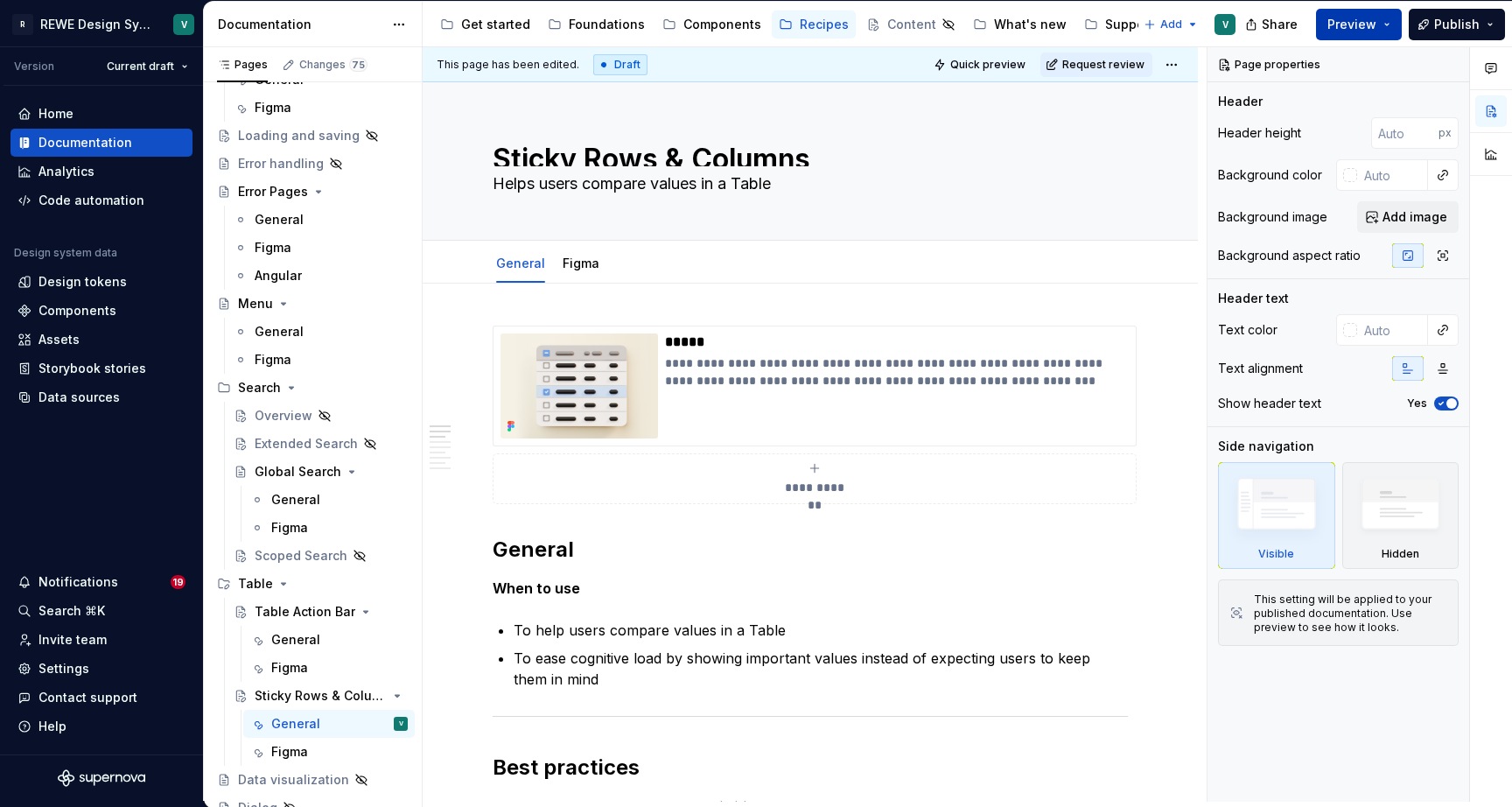
click at [1395, 21] on button "Preview" at bounding box center [1359, 24] width 85 height 31
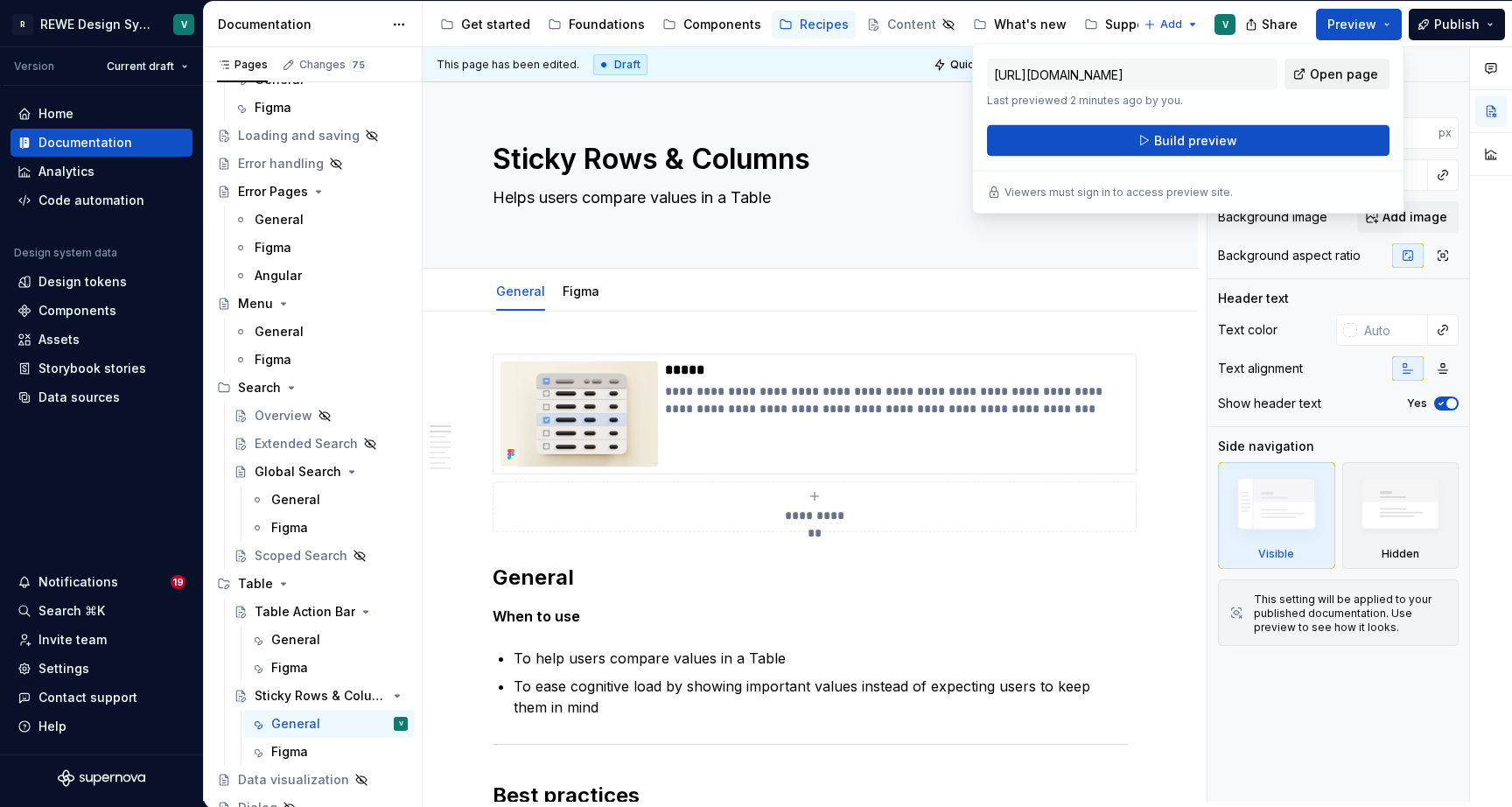
click at [1358, 77] on span "Open page" at bounding box center [1344, 74] width 68 height 17
type textarea "*"
